Goal: Task Accomplishment & Management: Manage account settings

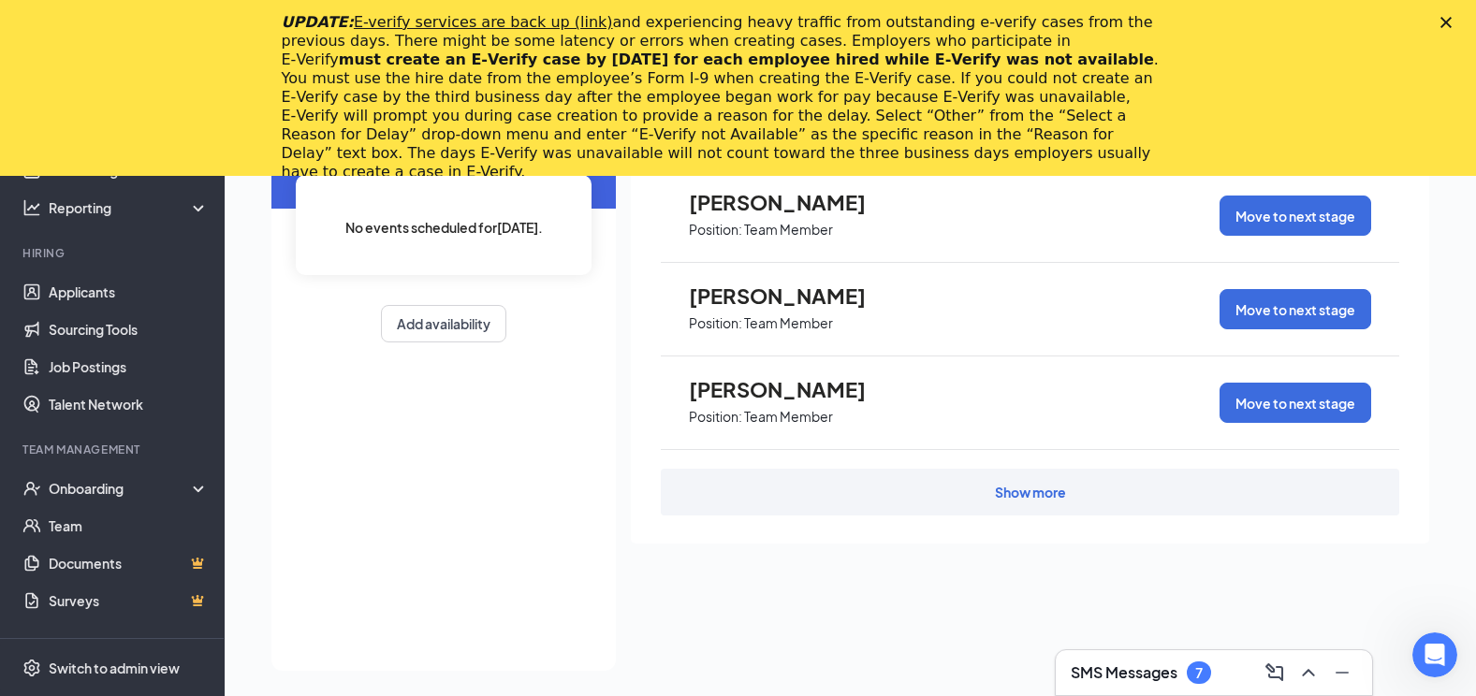
scroll to position [215, 0]
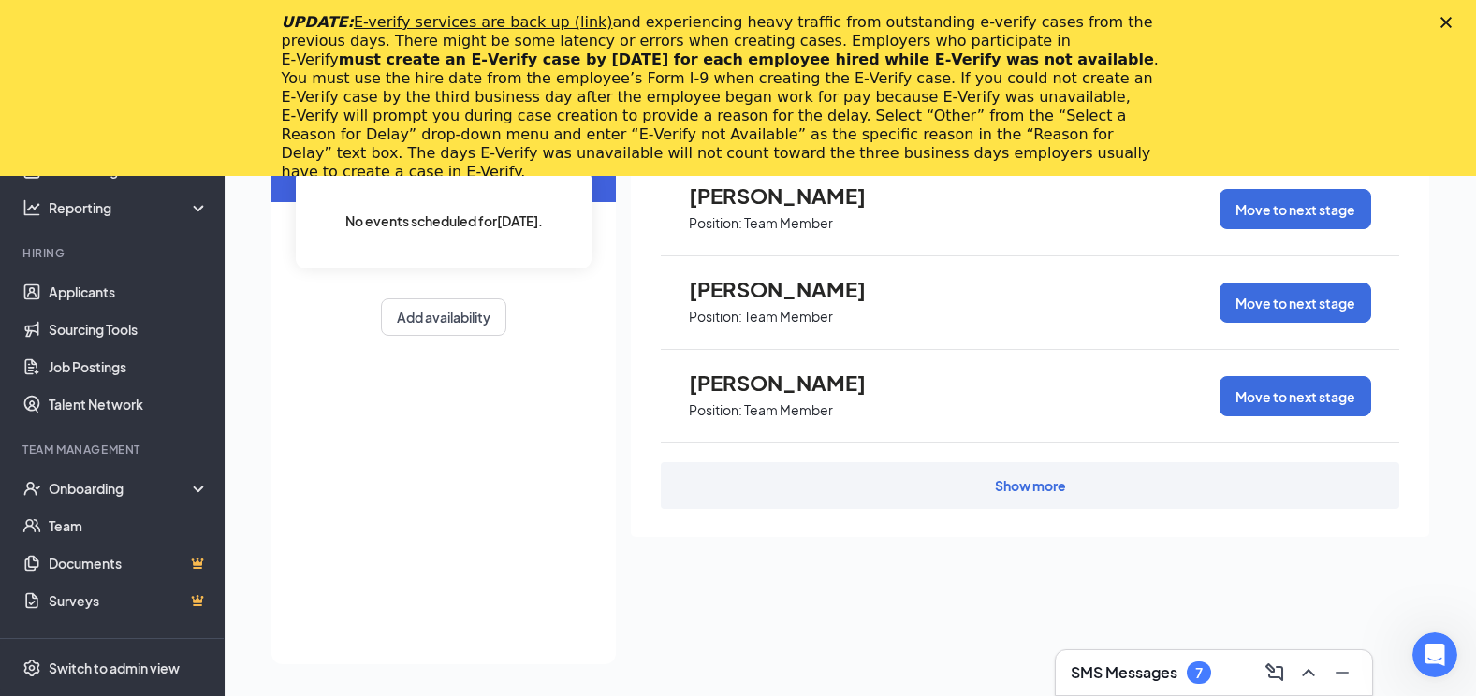
click at [1029, 490] on div "Show more" at bounding box center [1030, 485] width 71 height 19
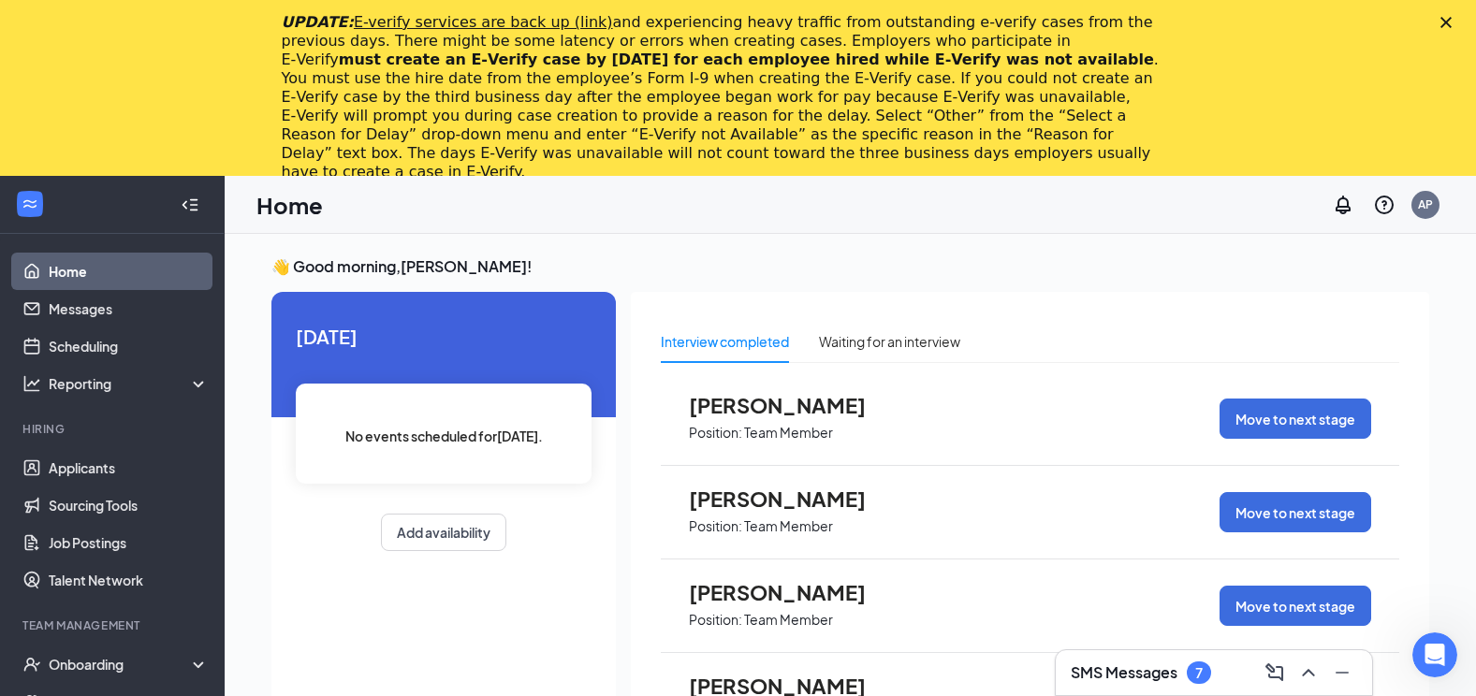
scroll to position [0, 0]
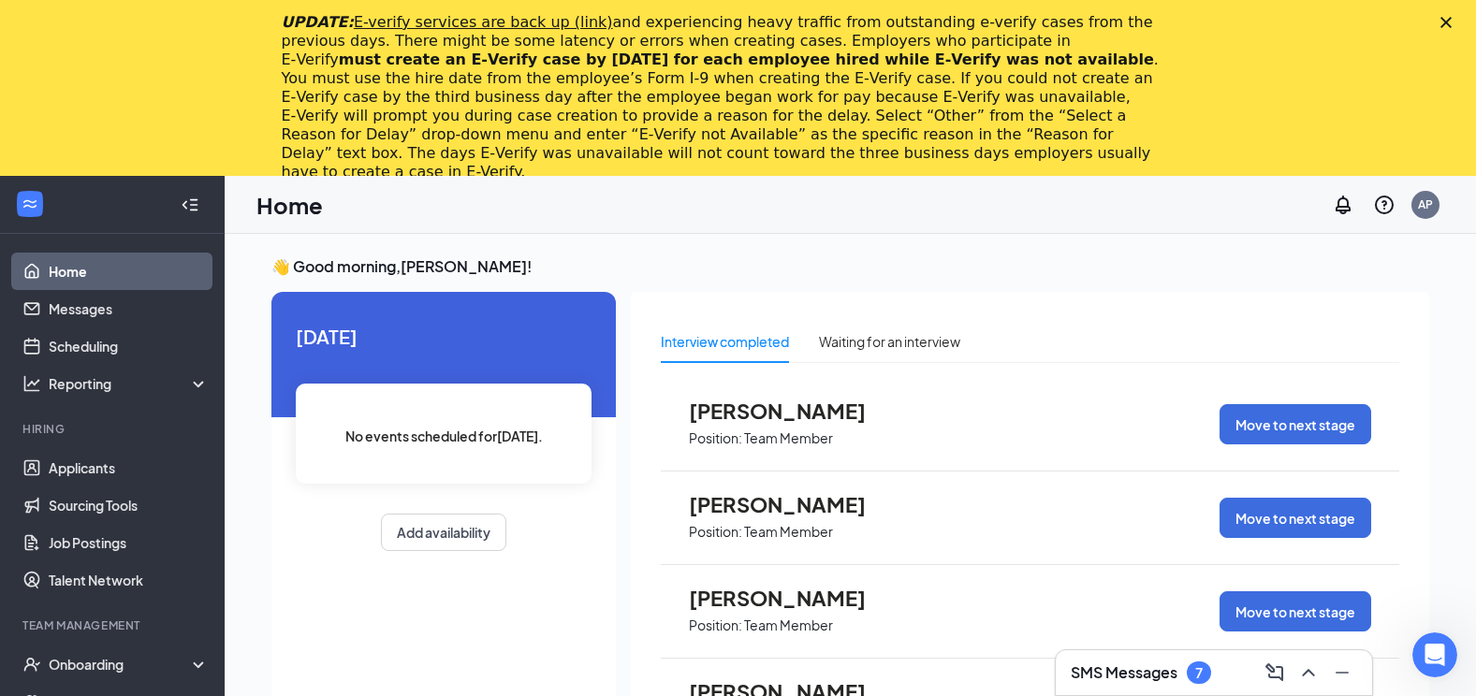
click at [1452, 22] on polygon "Close" at bounding box center [1445, 22] width 11 height 11
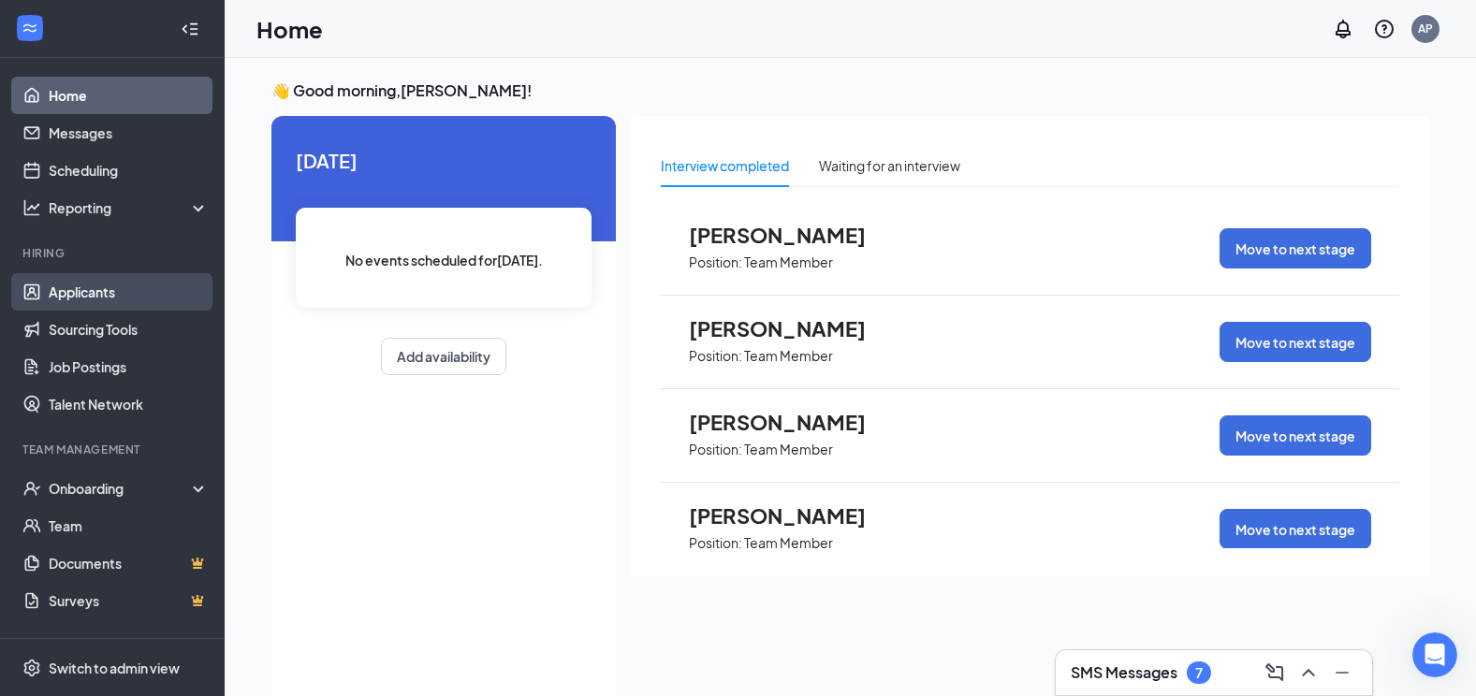
click at [134, 285] on link "Applicants" at bounding box center [129, 291] width 160 height 37
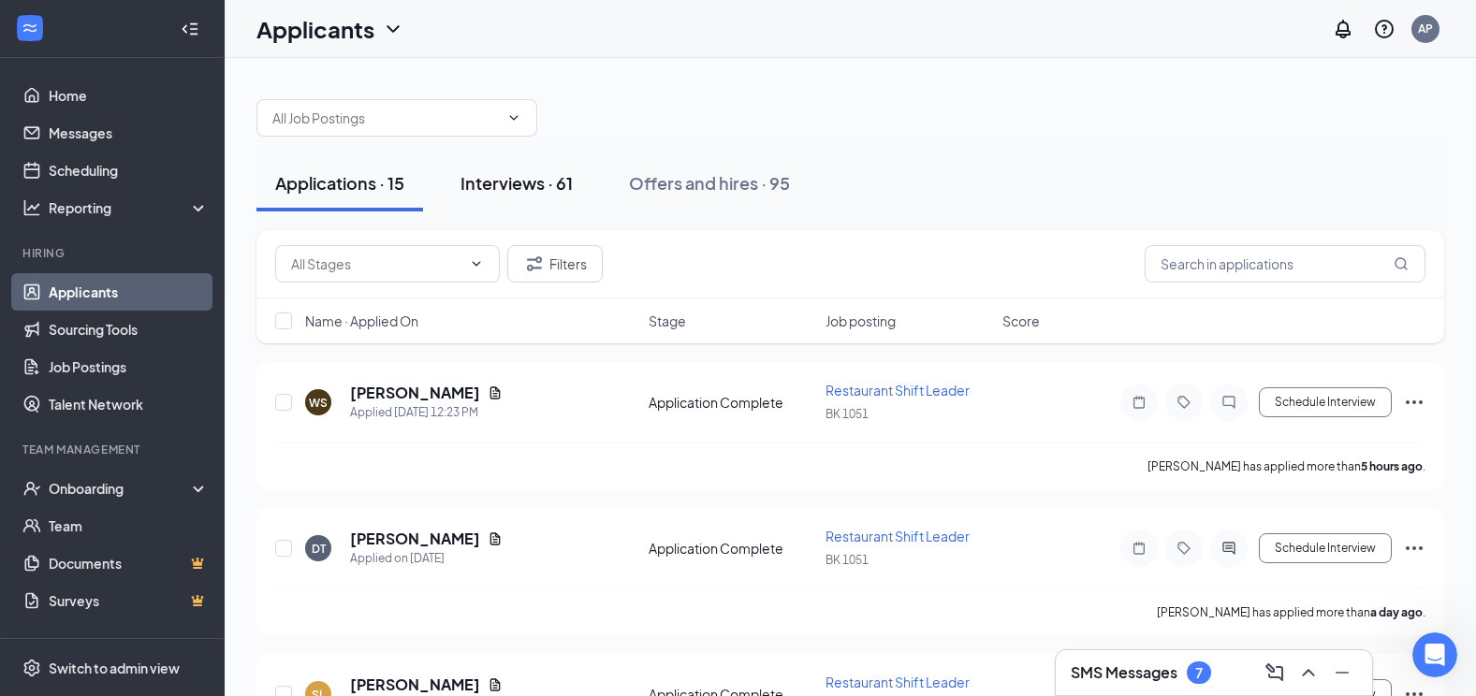
click at [581, 186] on button "Interviews · 61" at bounding box center [517, 183] width 150 height 56
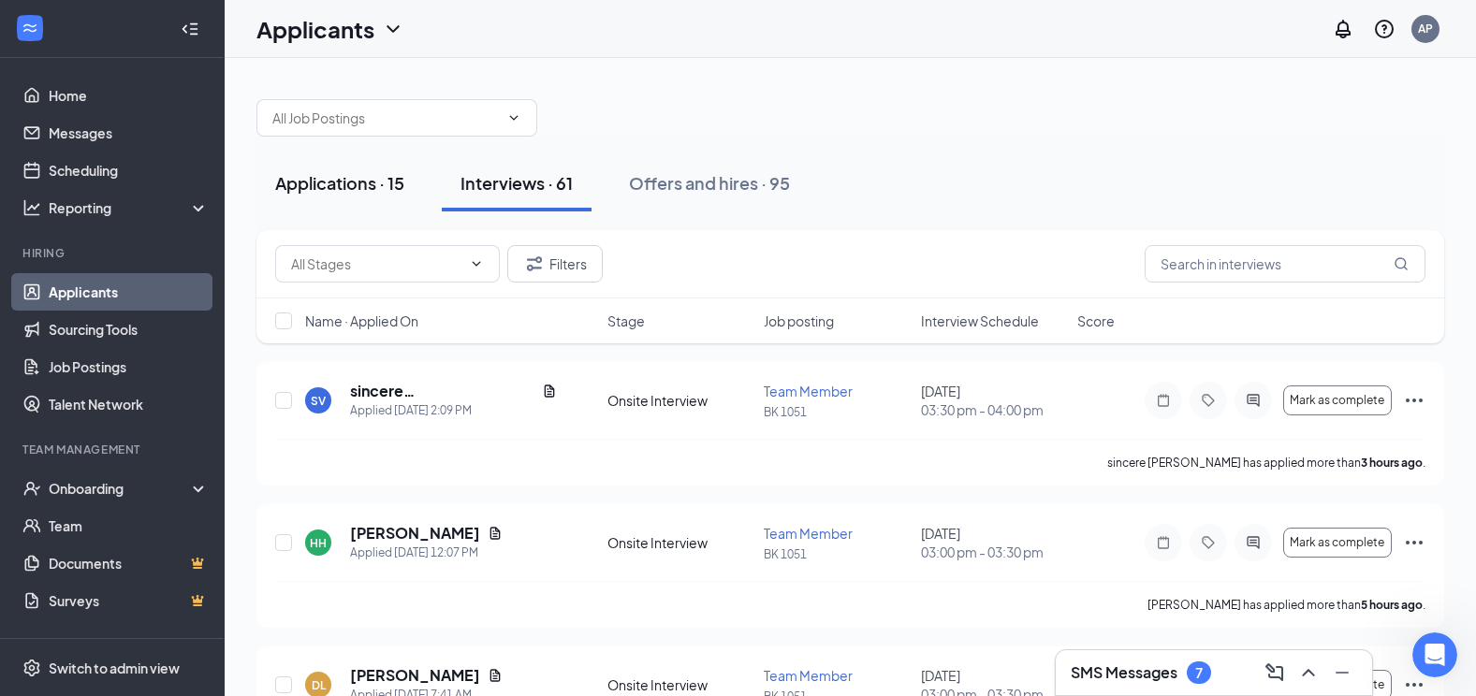
click at [327, 203] on button "Applications · 15" at bounding box center [339, 183] width 167 height 56
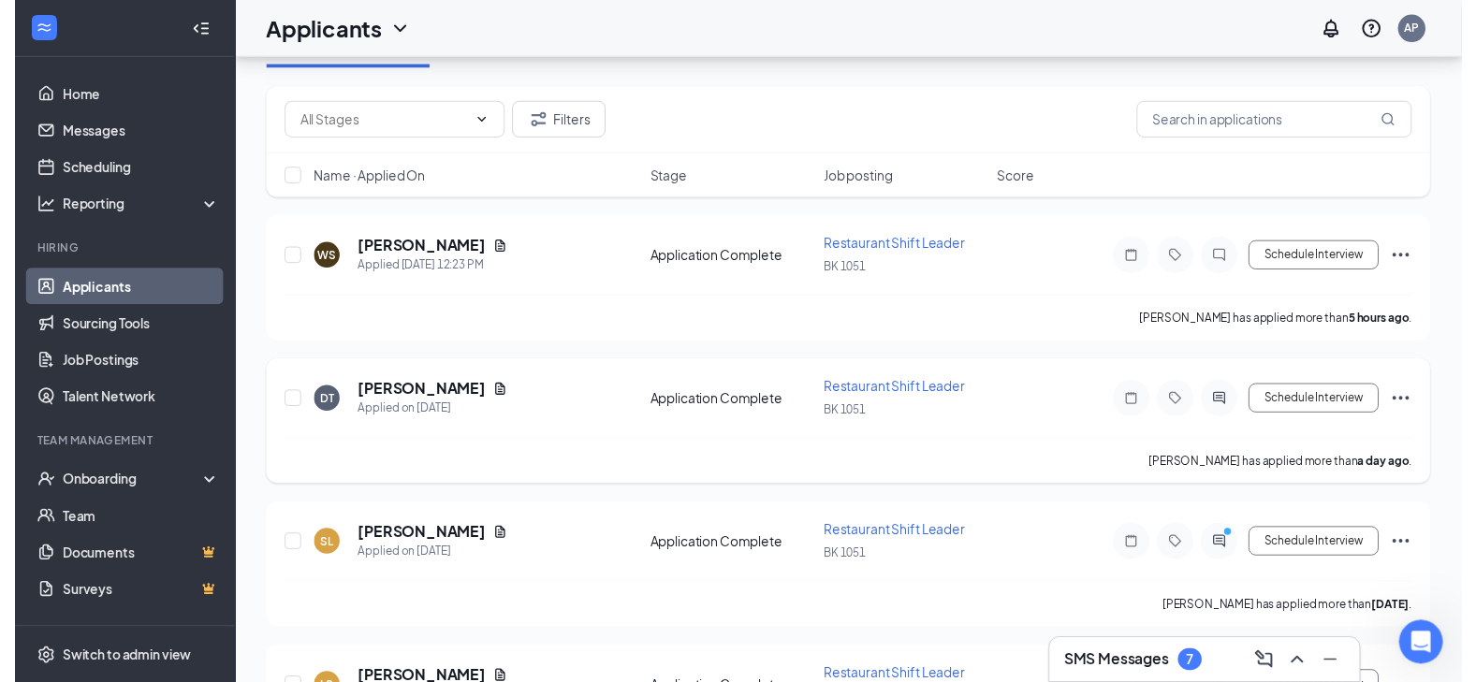
scroll to position [187, 0]
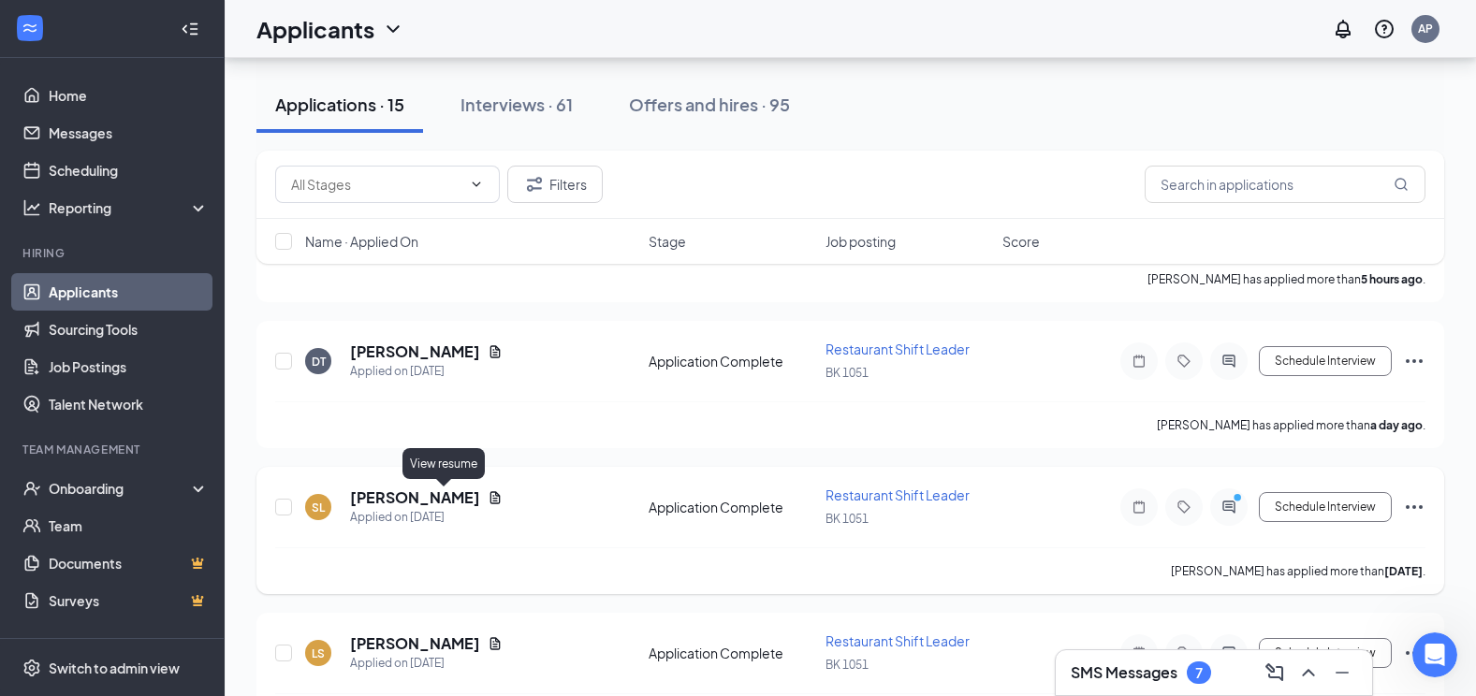
click at [490, 496] on icon "Document" at bounding box center [495, 497] width 10 height 12
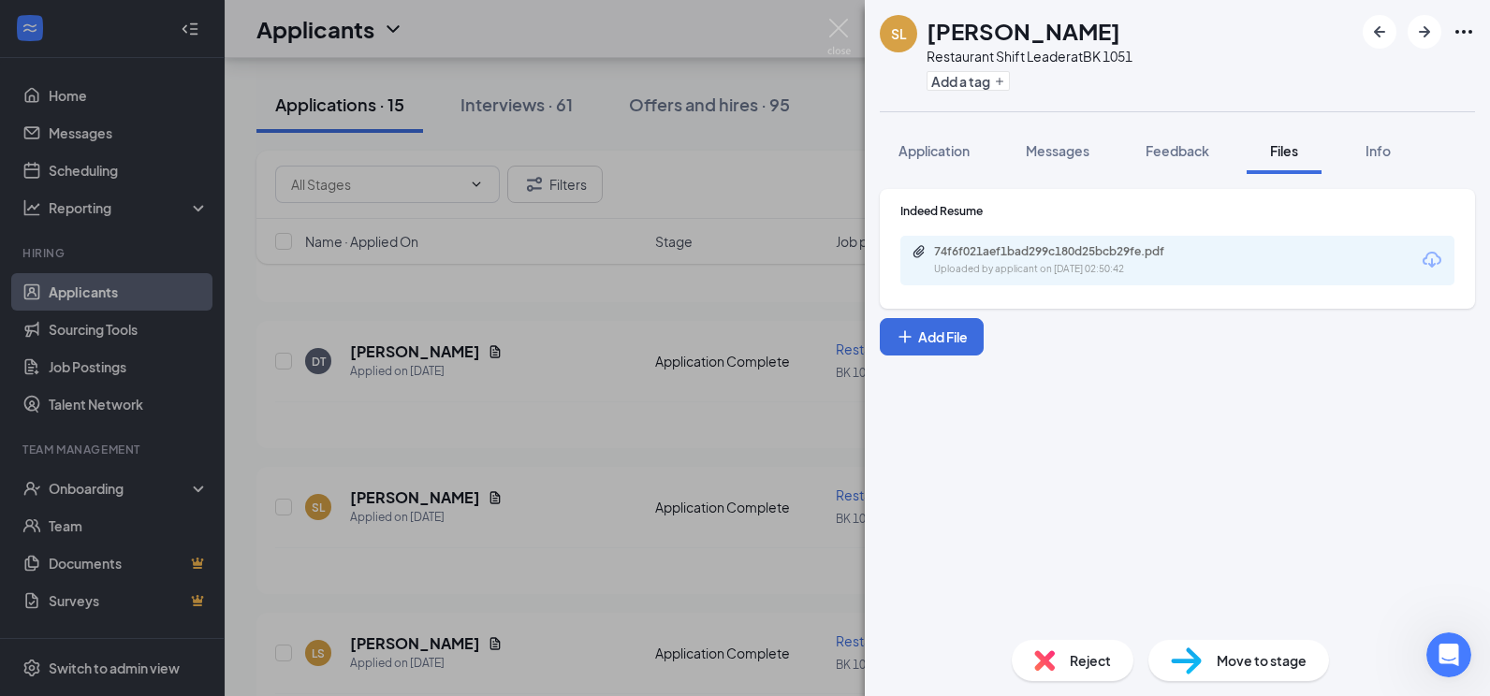
click at [1102, 278] on div "74f6f021aef1bad299c180d25bcb29fe.pdf Uploaded by applicant on [DATE] 02:50:42" at bounding box center [1177, 261] width 554 height 50
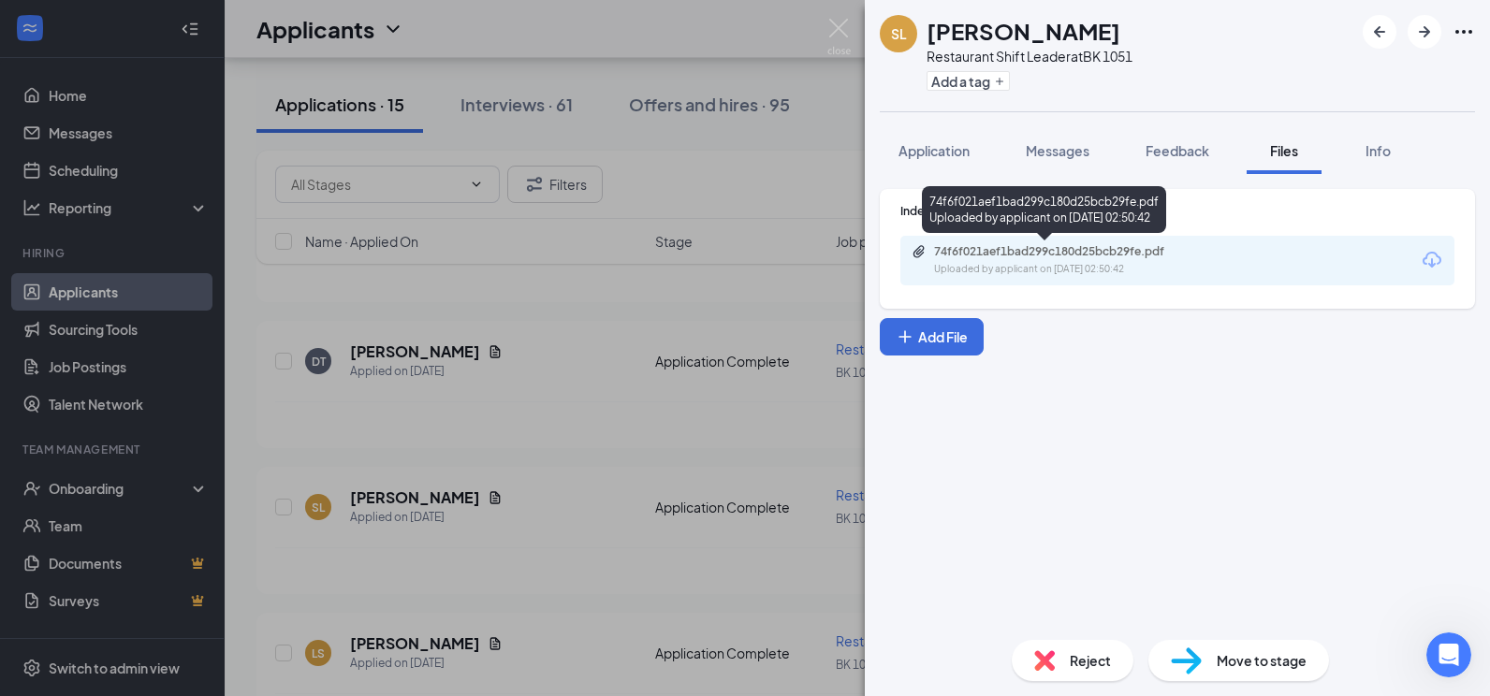
click at [1116, 260] on div "74f6f021aef1bad299c180d25bcb29fe.pdf Uploaded by applicant on [DATE] 02:50:42" at bounding box center [1063, 260] width 303 height 33
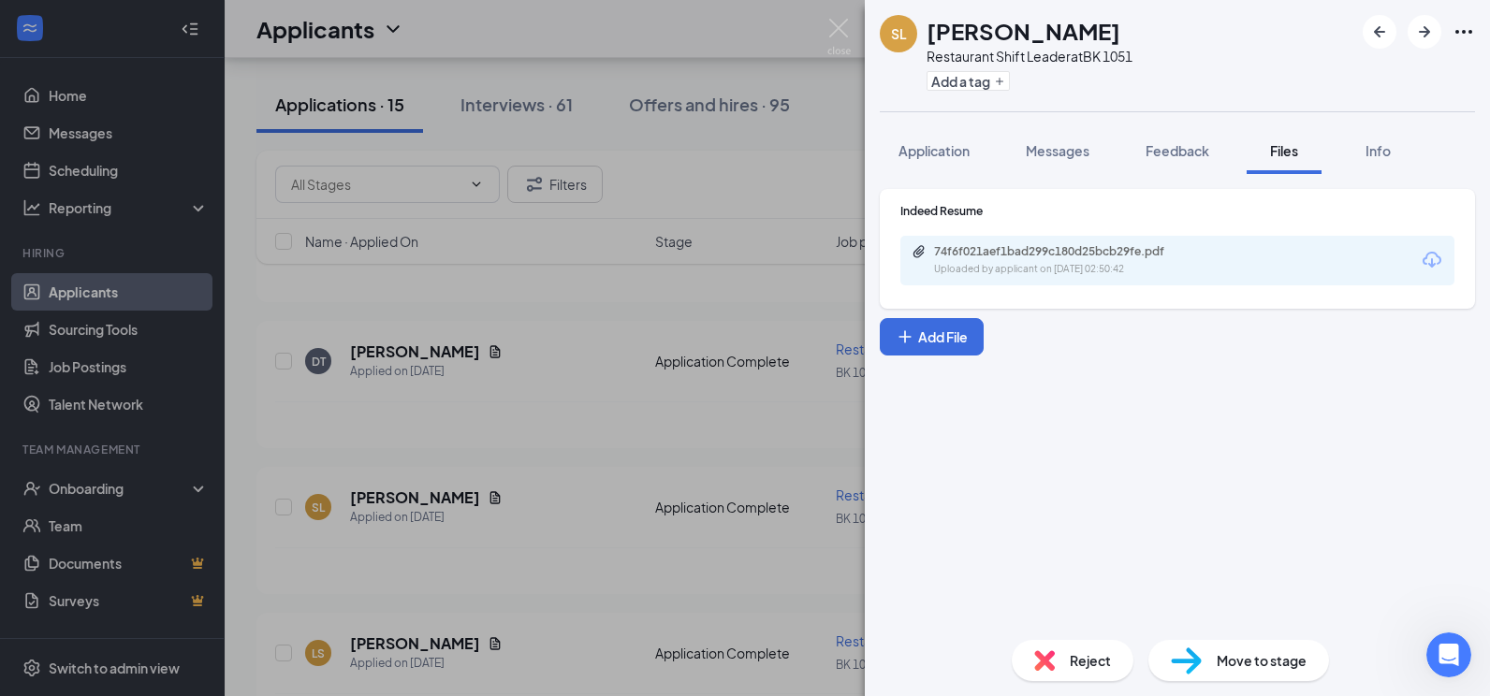
click at [479, 456] on div "SL Sydni Love Restaurant Shift Leader at BK 1051 Add a tag Application Messages…" at bounding box center [745, 348] width 1490 height 696
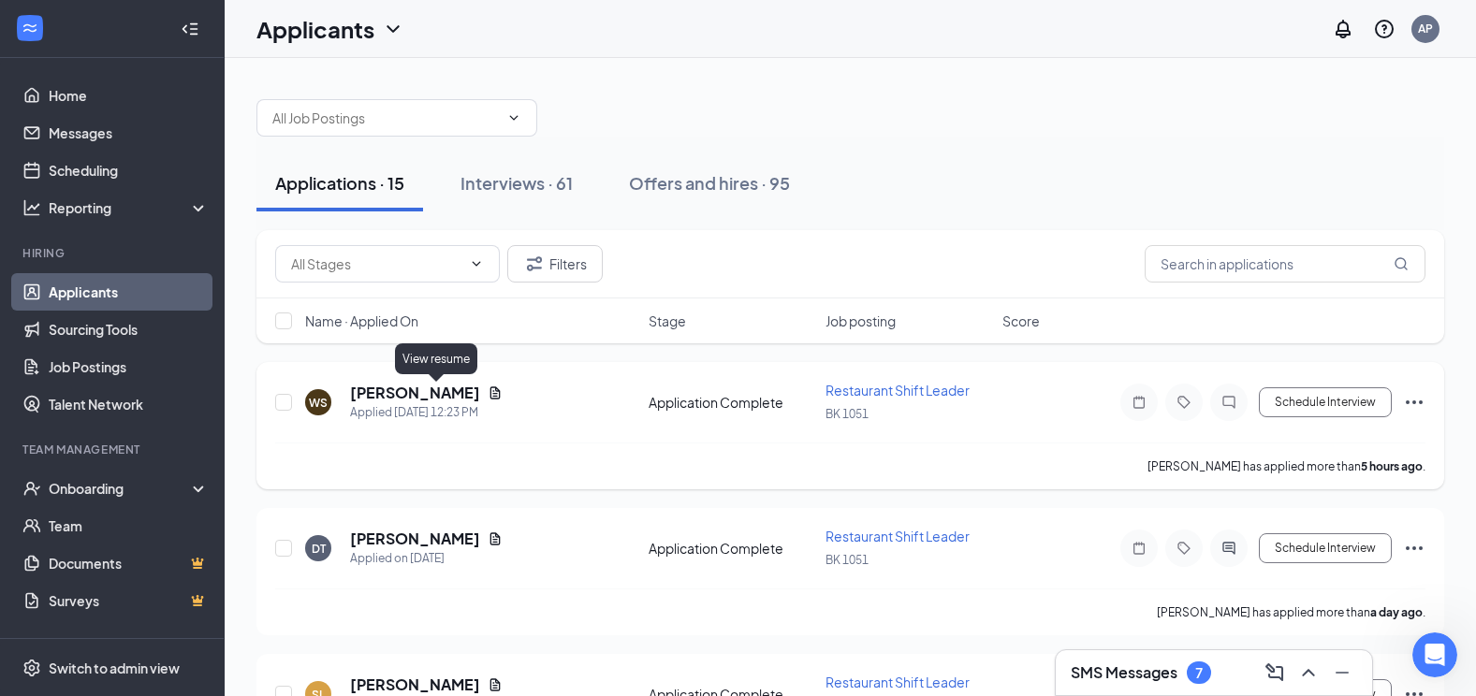
click at [488, 388] on icon "Document" at bounding box center [495, 393] width 15 height 15
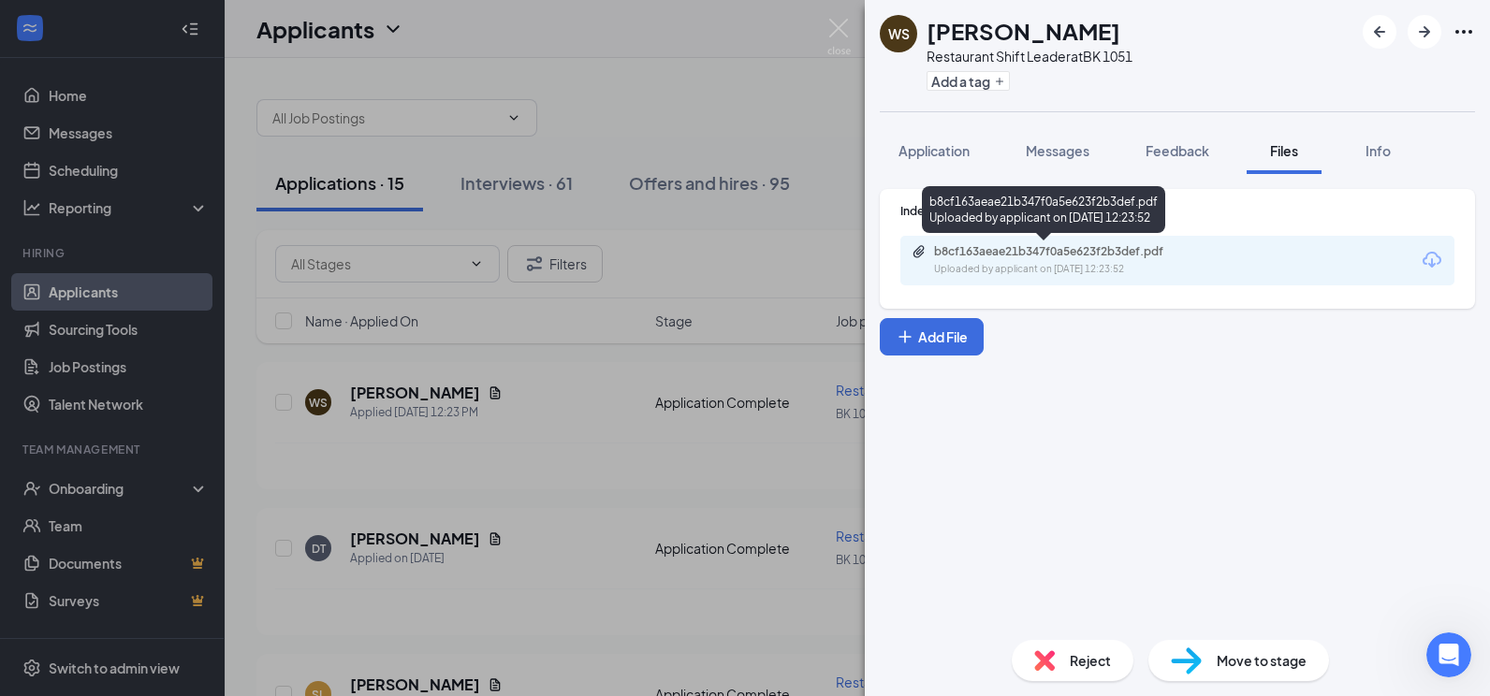
click at [1061, 259] on div "b8cf163aeae21b347f0a5e623f2b3def.pdf Uploaded by applicant on [DATE] 12:23:52" at bounding box center [1063, 260] width 303 height 33
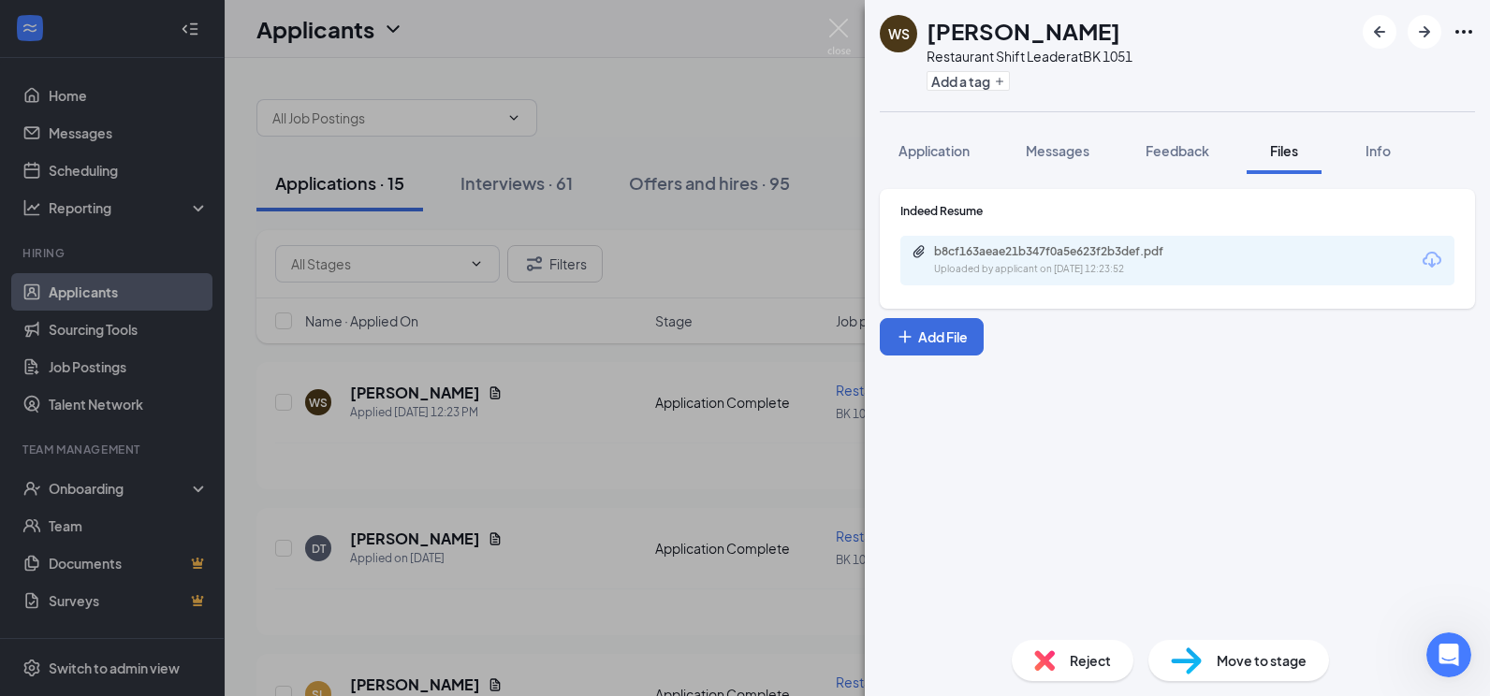
click at [709, 358] on div "WS [PERSON_NAME] Restaurant Shift Leader at BK 1051 Add a tag Application Messa…" at bounding box center [745, 348] width 1490 height 696
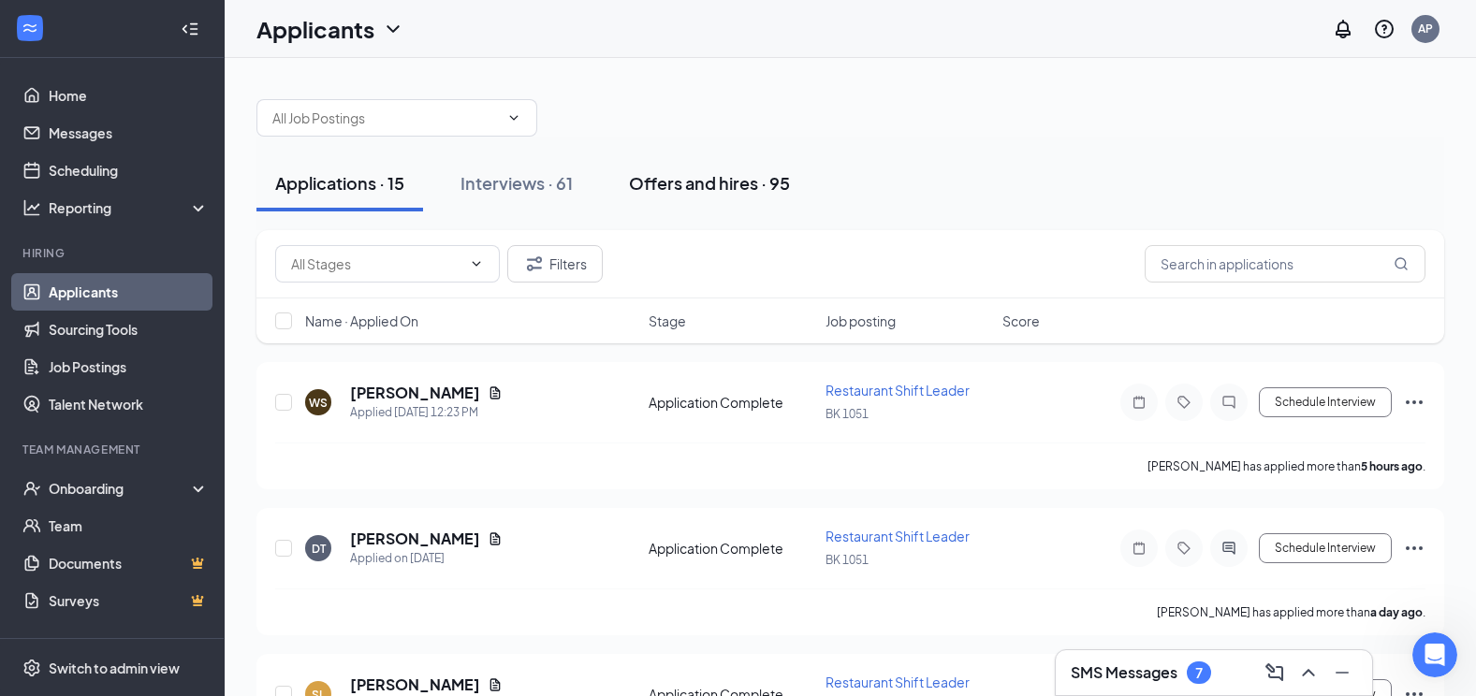
click at [744, 180] on div "Offers and hires · 95" at bounding box center [709, 182] width 161 height 23
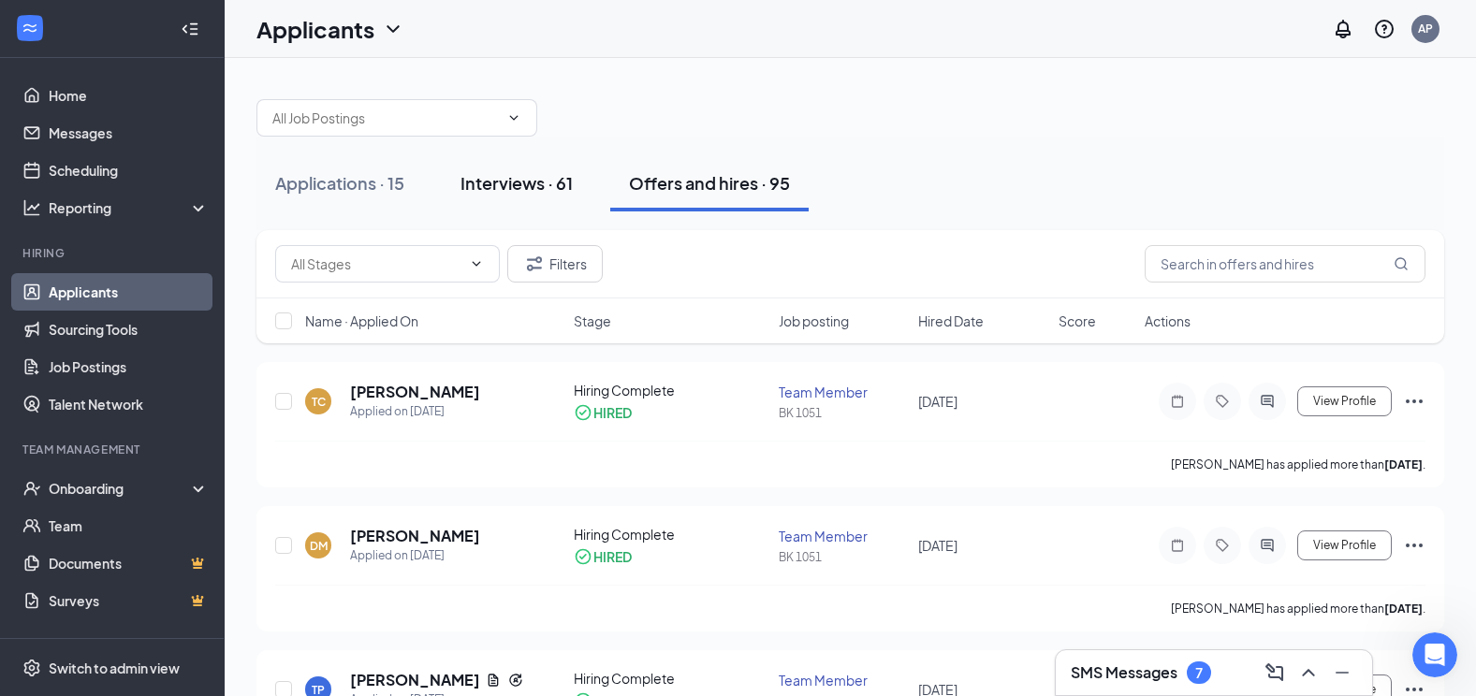
click at [497, 179] on div "Interviews · 61" at bounding box center [516, 182] width 112 height 23
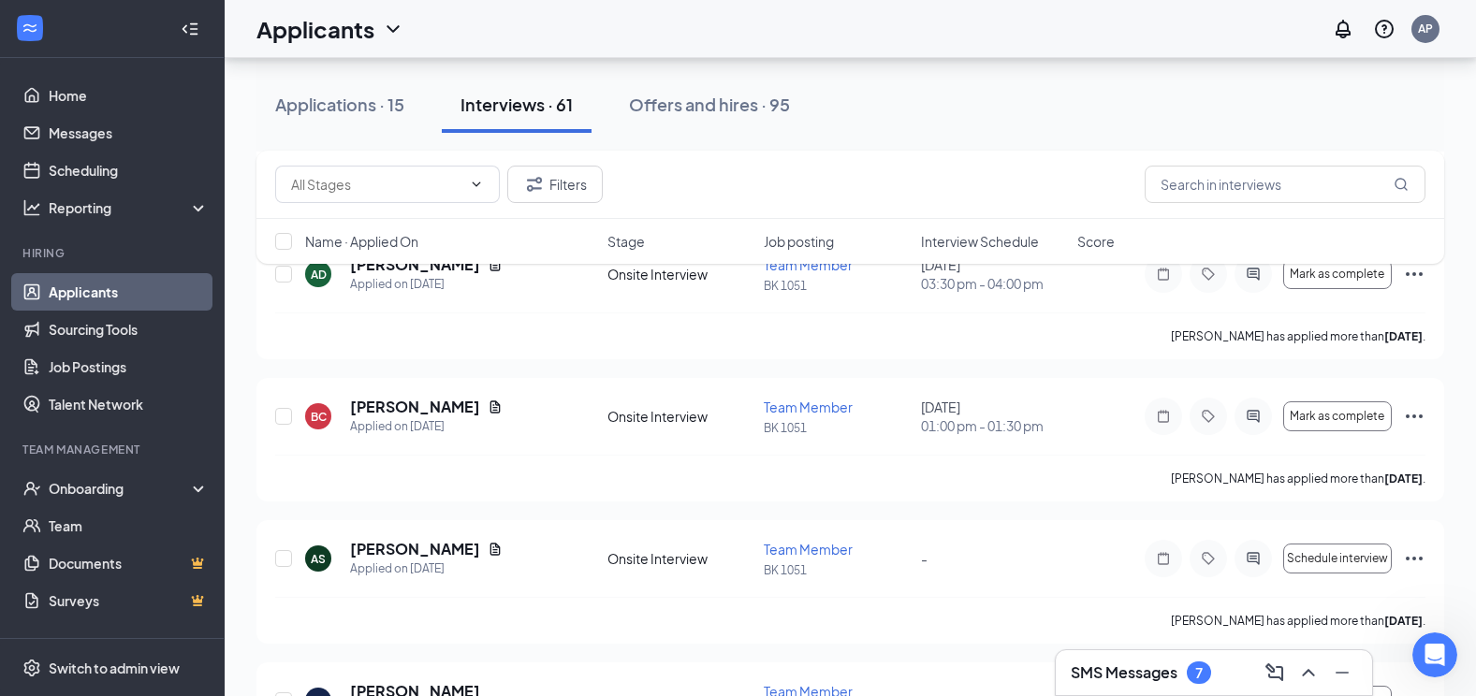
scroll to position [1965, 0]
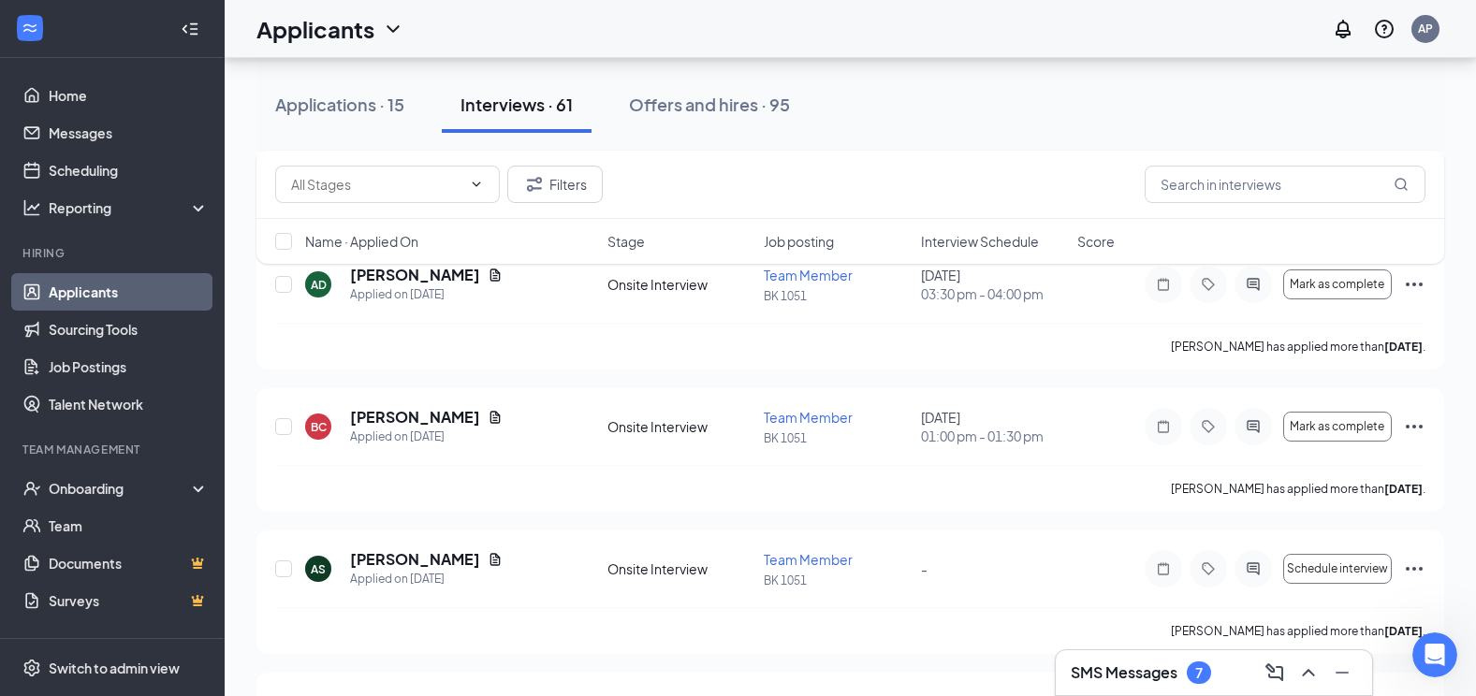
click at [1116, 686] on div "SMS Messages 7" at bounding box center [1214, 673] width 286 height 30
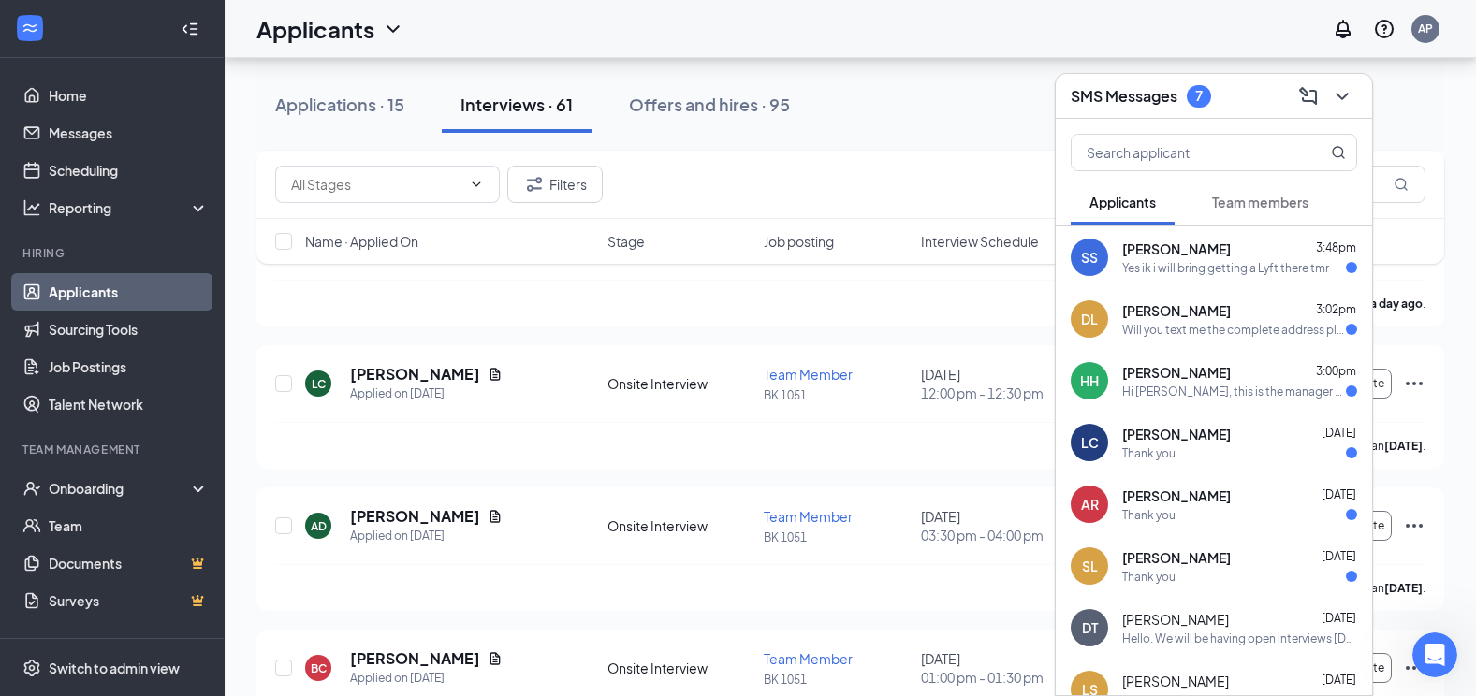
scroll to position [1685, 0]
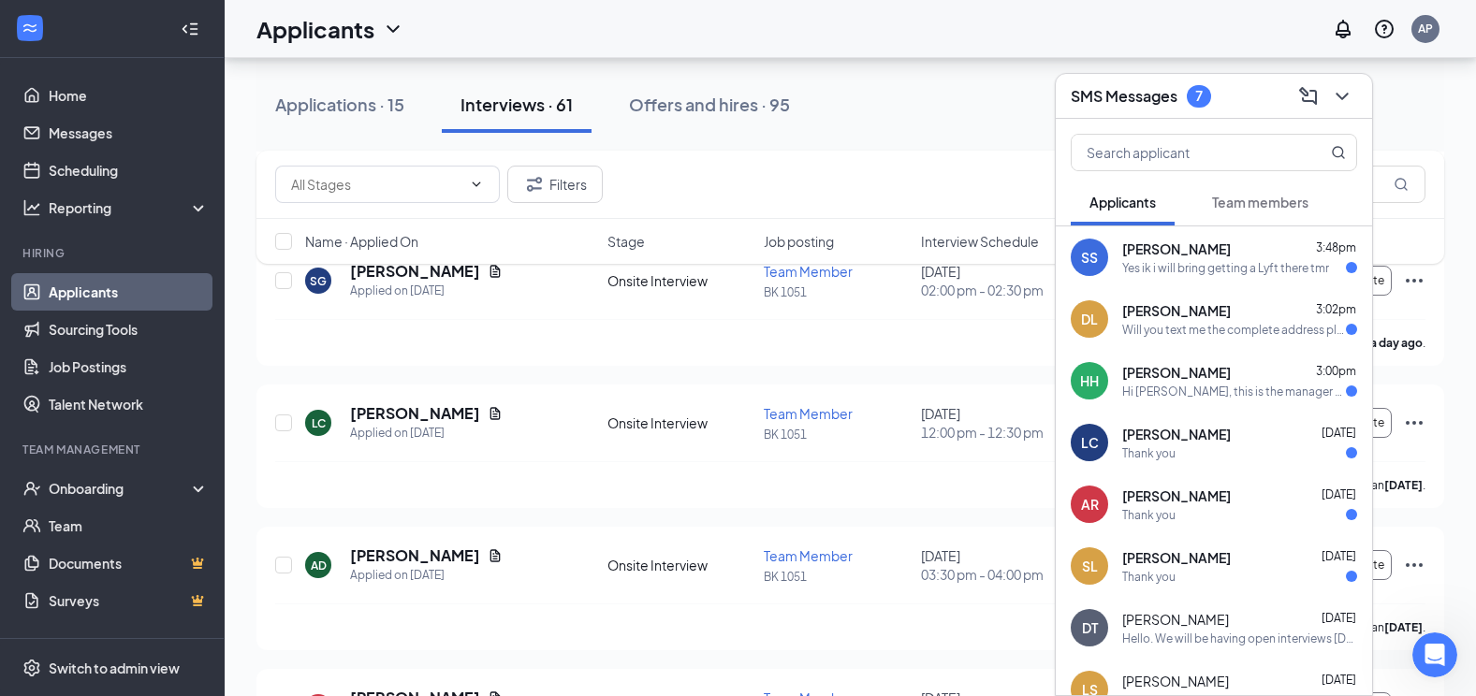
click at [1235, 384] on div "Hi [PERSON_NAME], this is the manager at Burger King Your interview with us for…" at bounding box center [1234, 392] width 224 height 16
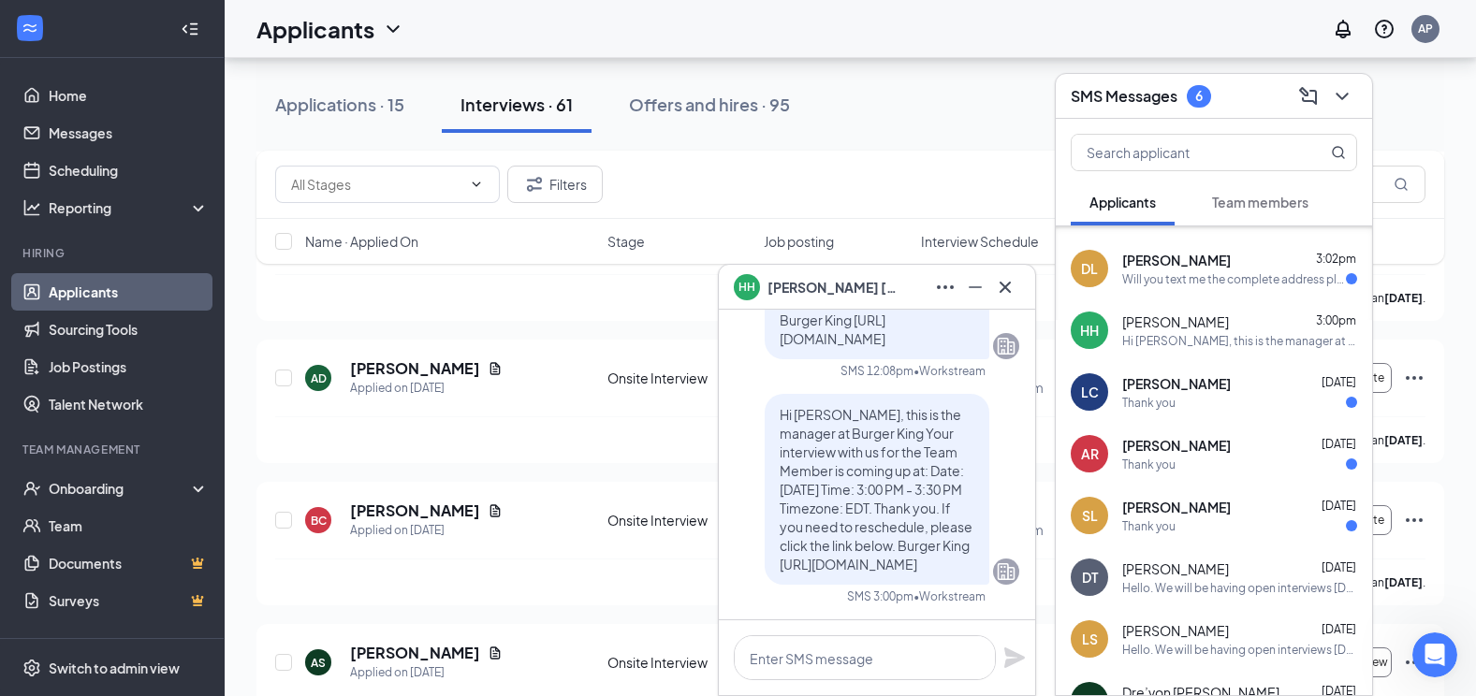
scroll to position [94, 0]
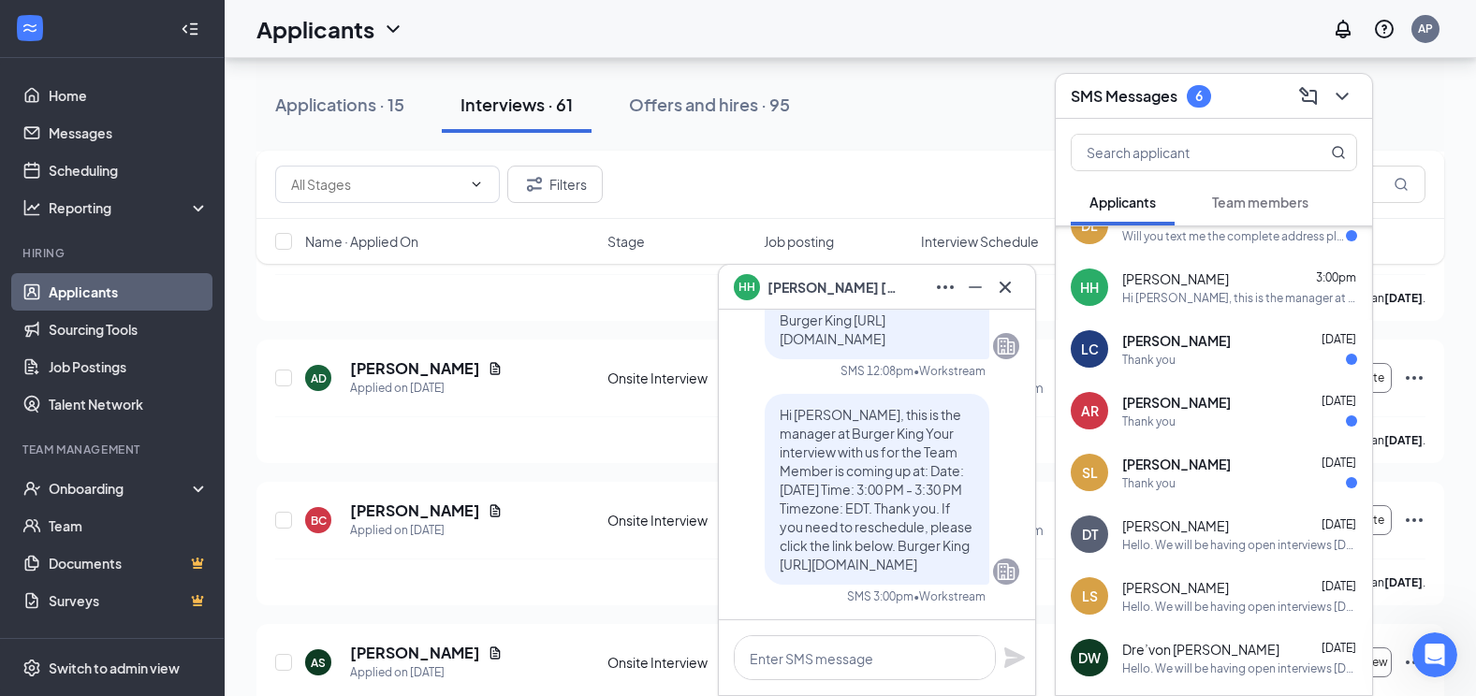
click at [1192, 415] on div "Thank you" at bounding box center [1239, 422] width 235 height 16
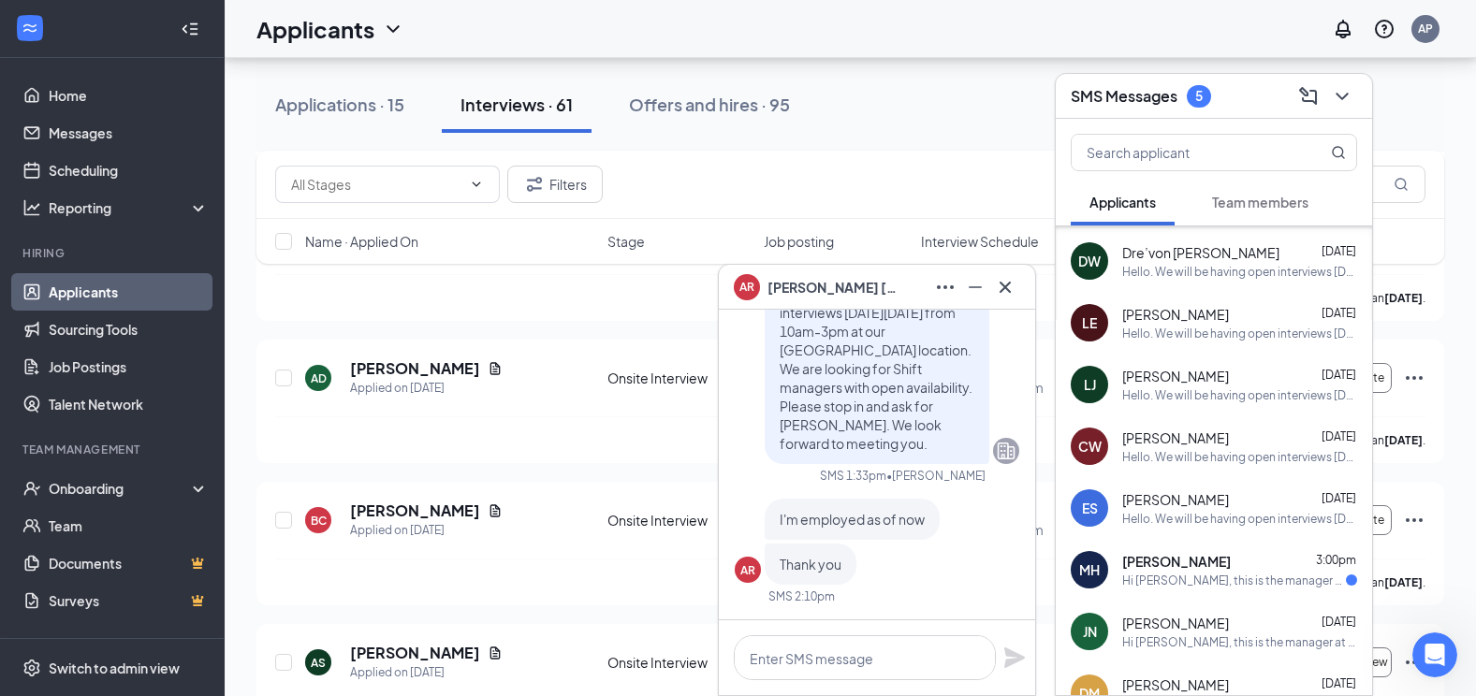
scroll to position [523, 0]
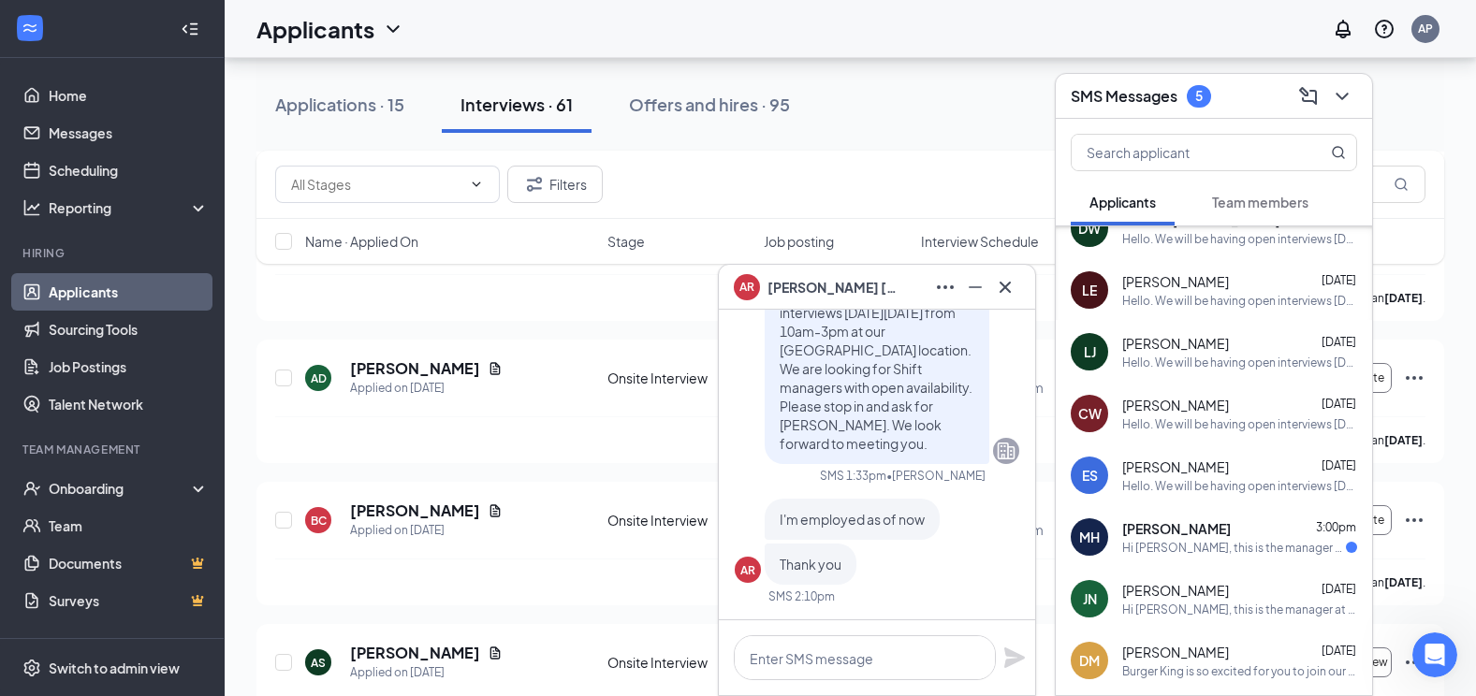
click at [1223, 557] on div "[PERSON_NAME] 3:00pm Hi [PERSON_NAME], this is the manager at Burger King Your …" at bounding box center [1214, 537] width 316 height 62
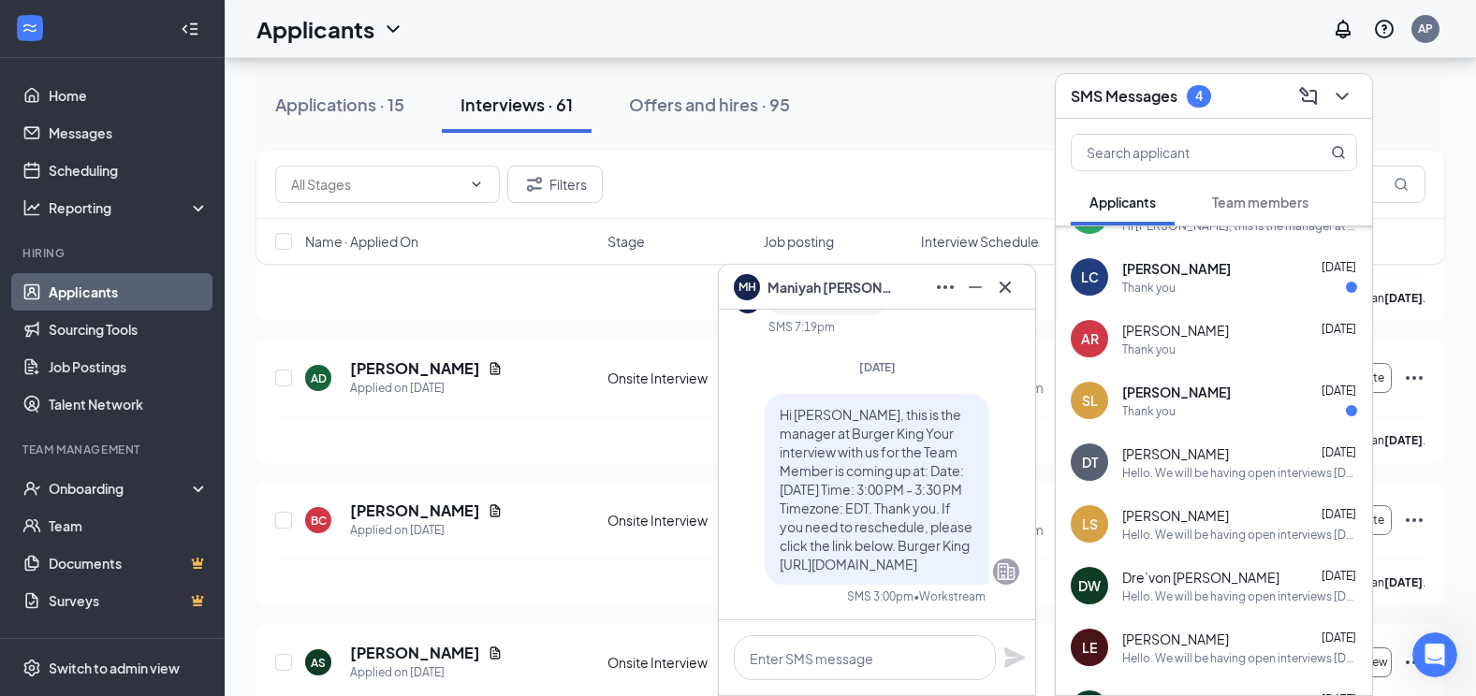
scroll to position [149, 0]
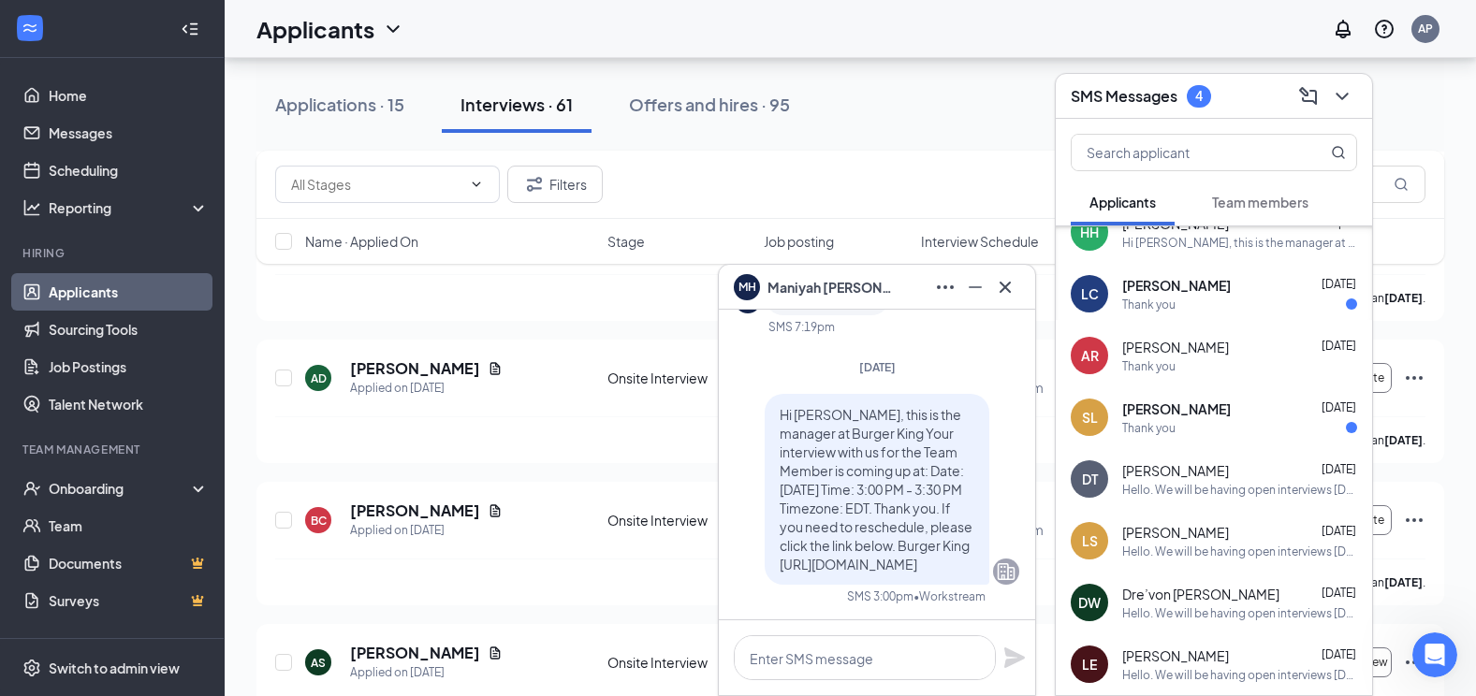
click at [1220, 421] on div "Thank you" at bounding box center [1239, 428] width 235 height 16
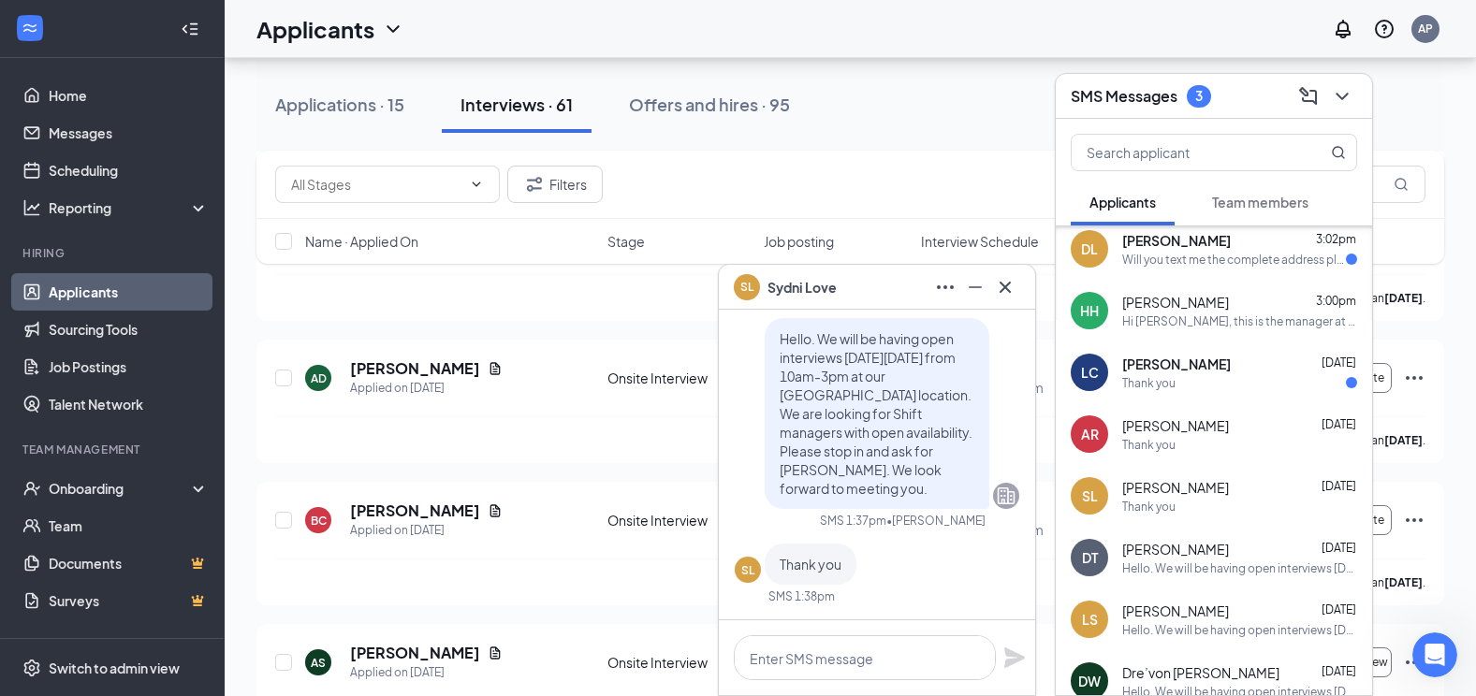
scroll to position [0, 0]
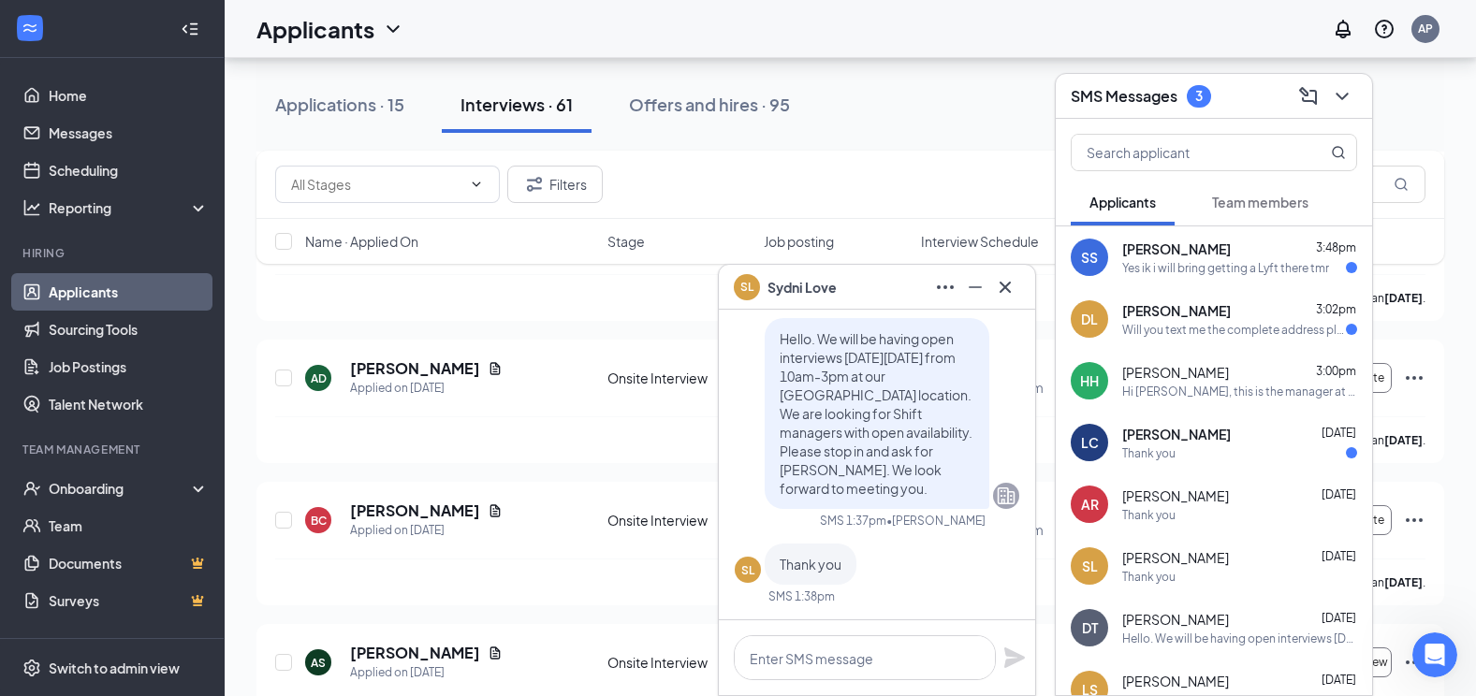
click at [1200, 439] on div "[PERSON_NAME] [DATE]" at bounding box center [1239, 434] width 235 height 19
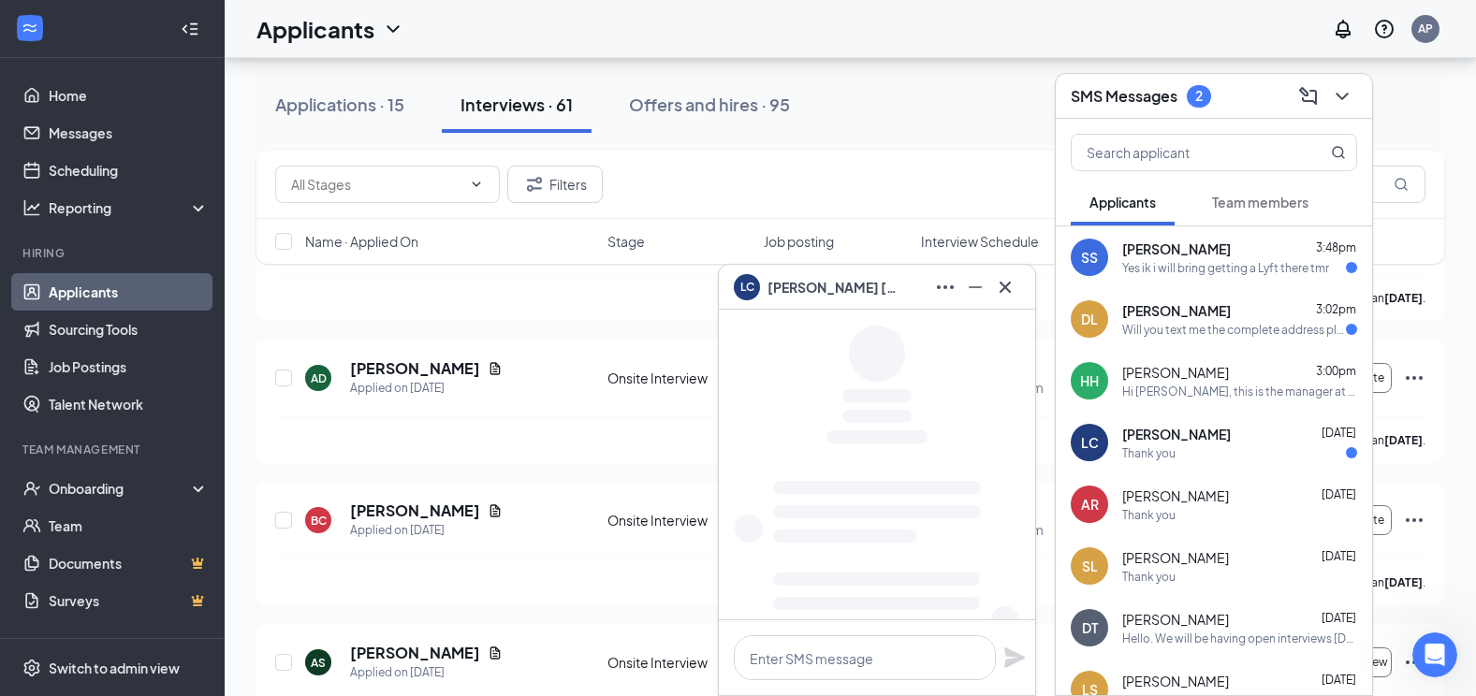
click at [1198, 322] on div "Will you text me the complete address please? Thank you" at bounding box center [1234, 330] width 224 height 16
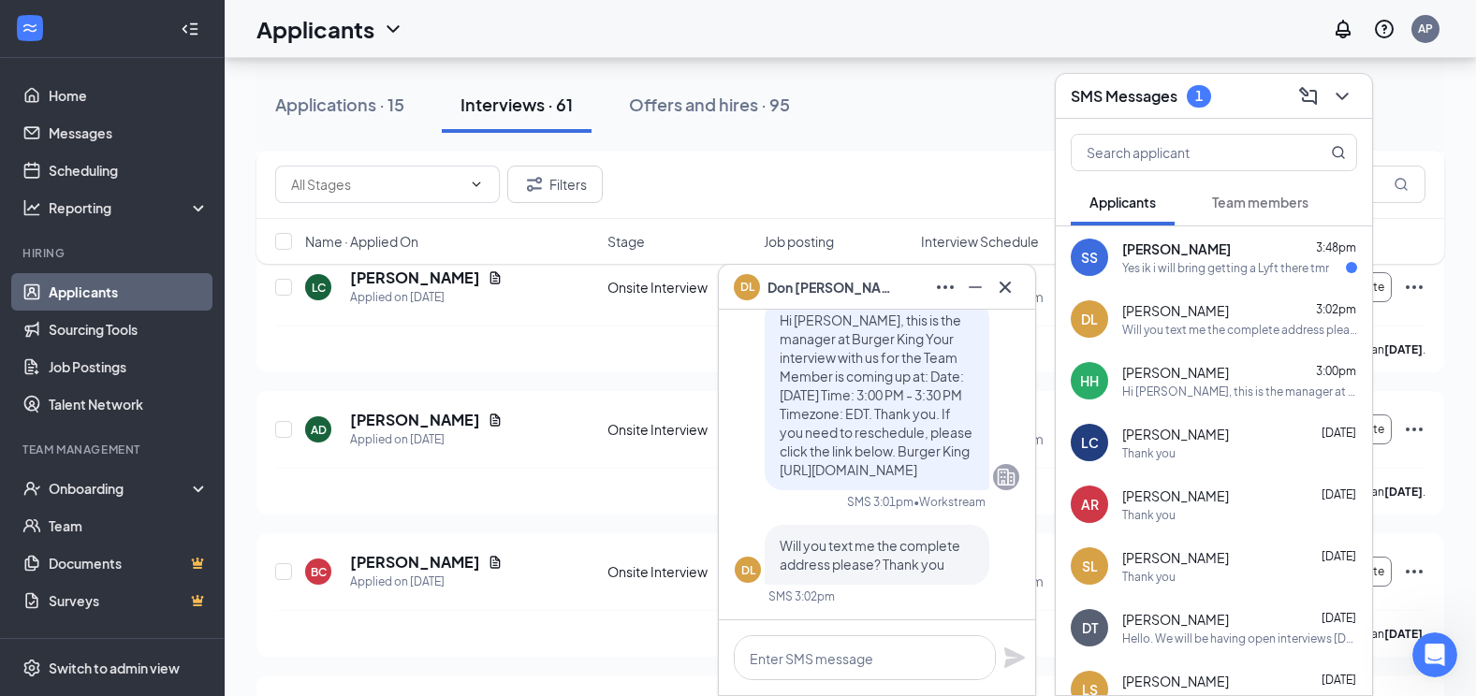
scroll to position [1778, 0]
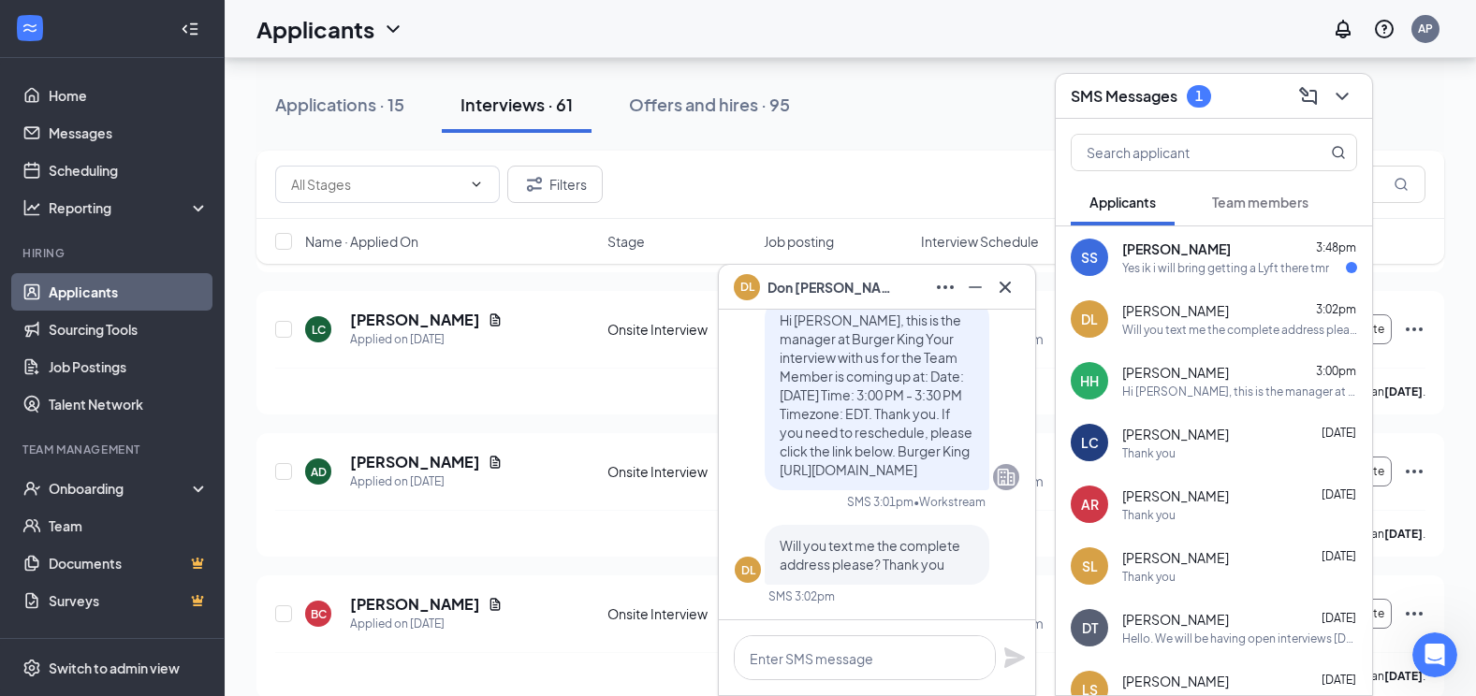
click at [1203, 264] on div "Yes ik i will bring getting a Lyft there tmr" at bounding box center [1225, 268] width 207 height 16
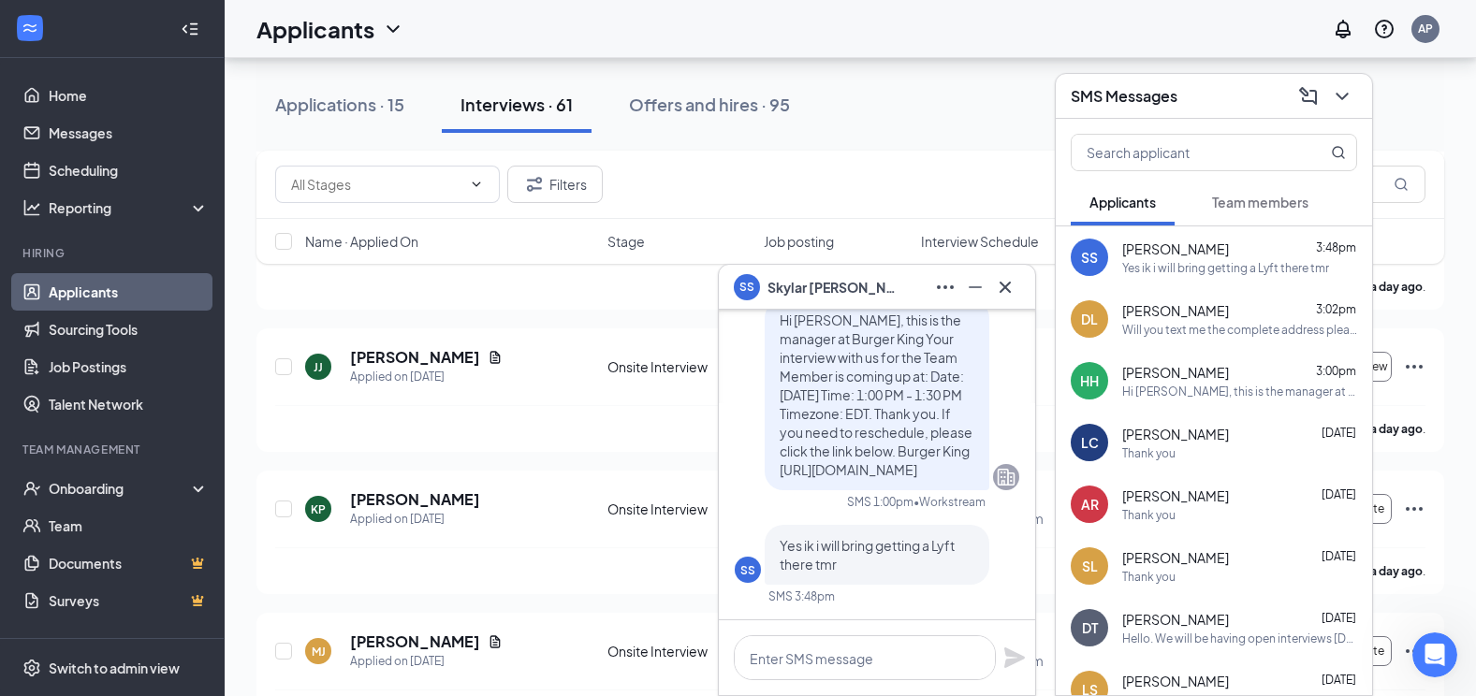
scroll to position [562, 0]
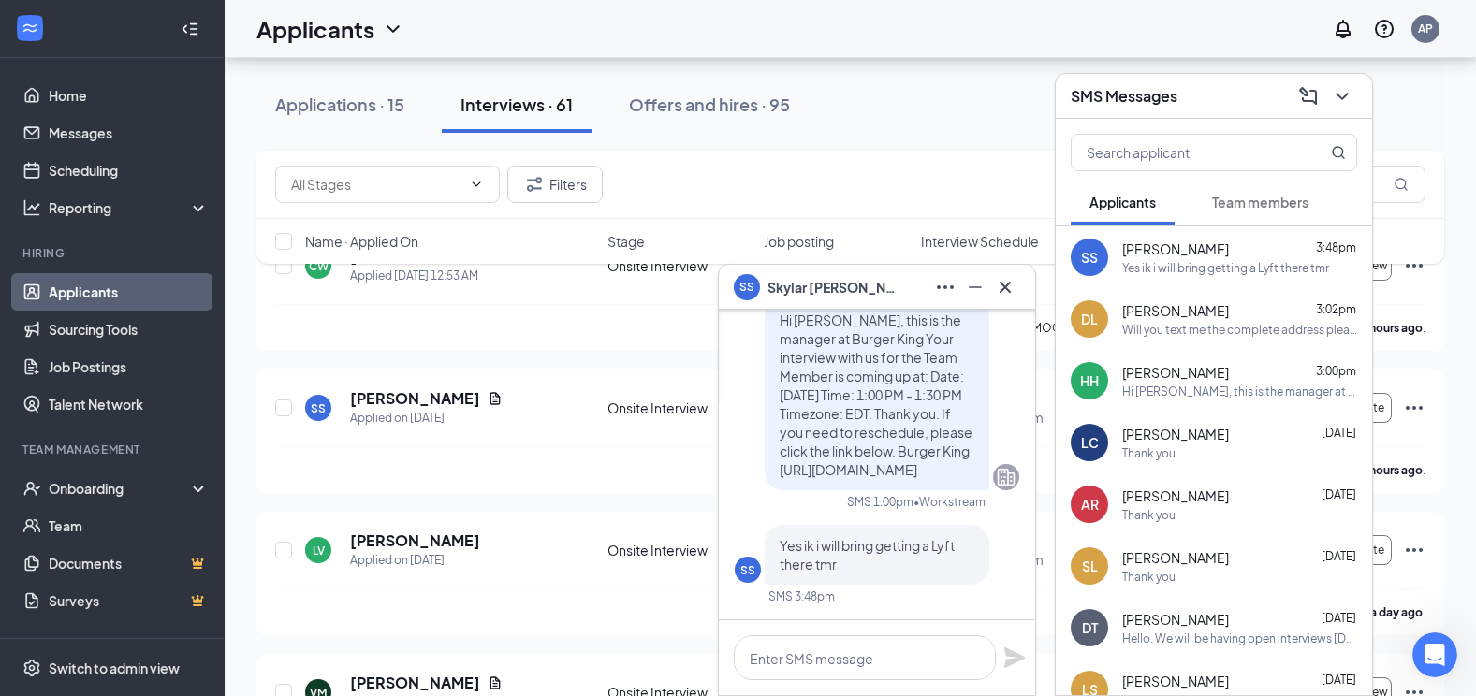
click at [964, 139] on div "Applications · 15 Interviews · 61 Offers and hires · 95" at bounding box center [850, 105] width 1188 height 94
click at [1344, 103] on icon "ChevronDown" at bounding box center [1342, 96] width 22 height 22
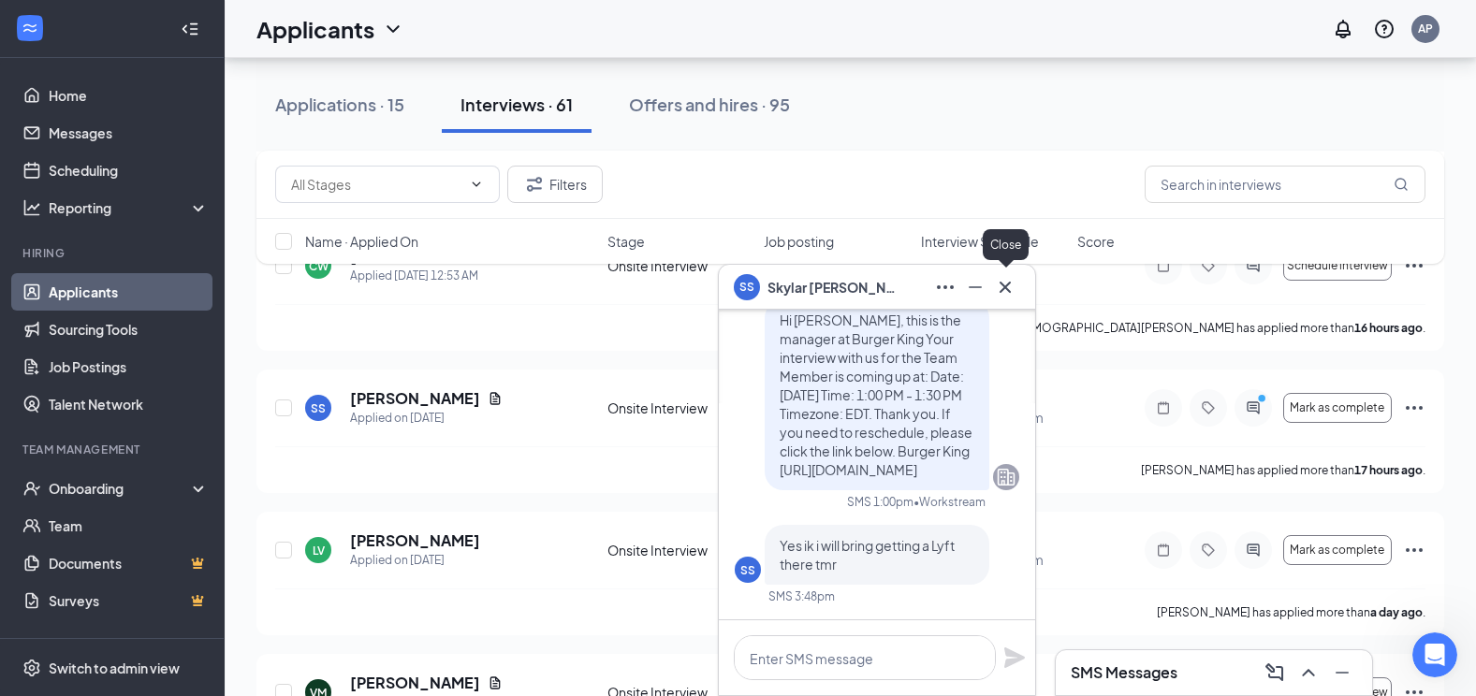
click at [1000, 284] on icon "Cross" at bounding box center [1005, 287] width 22 height 22
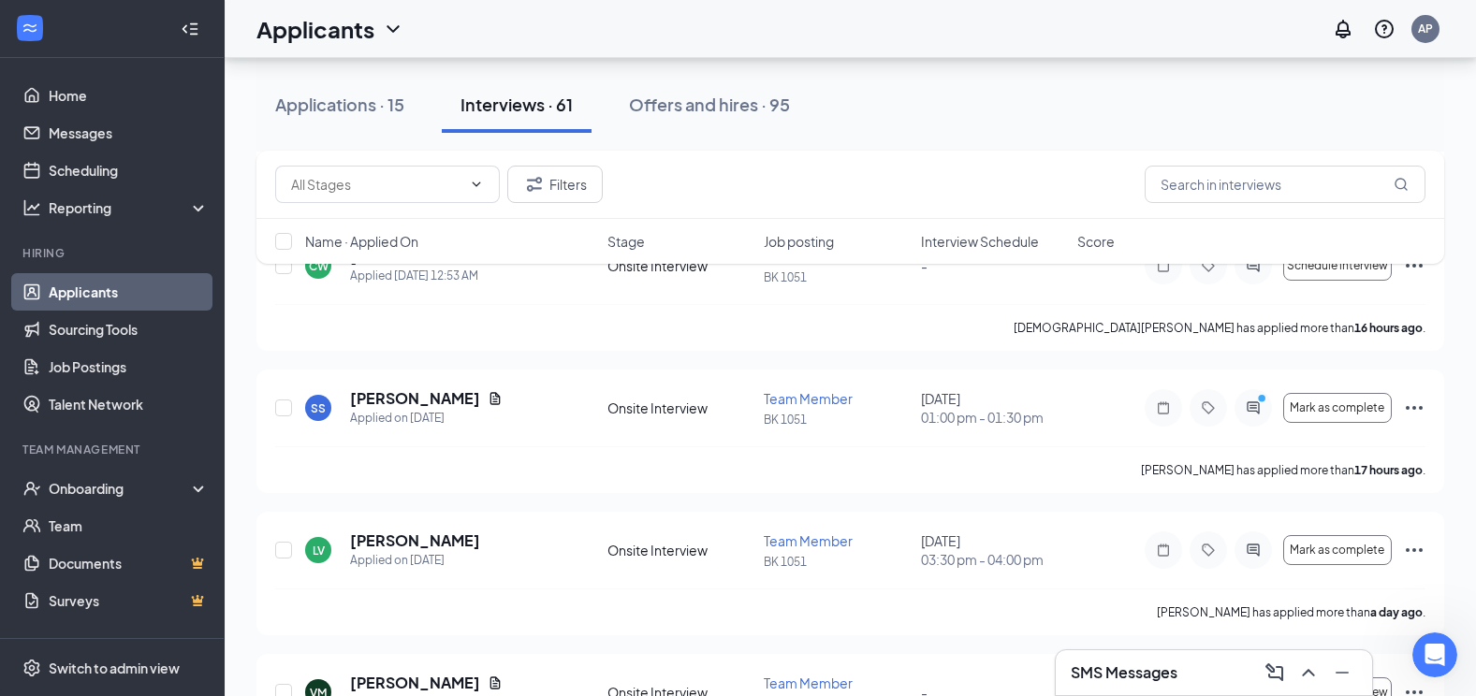
click at [1001, 149] on div "Applications · 15 Interviews · 61 Offers and hires · 95" at bounding box center [850, 105] width 1188 height 94
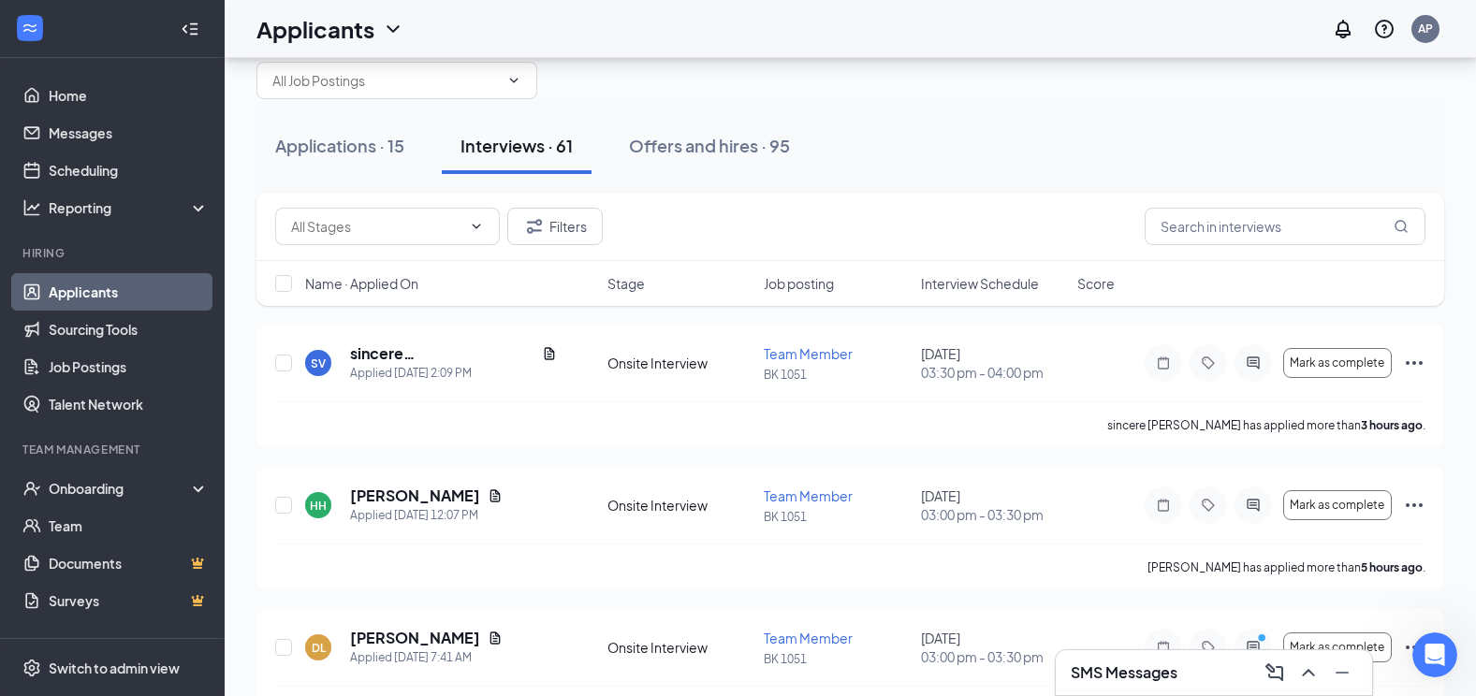
scroll to position [0, 0]
